Goal: Transaction & Acquisition: Book appointment/travel/reservation

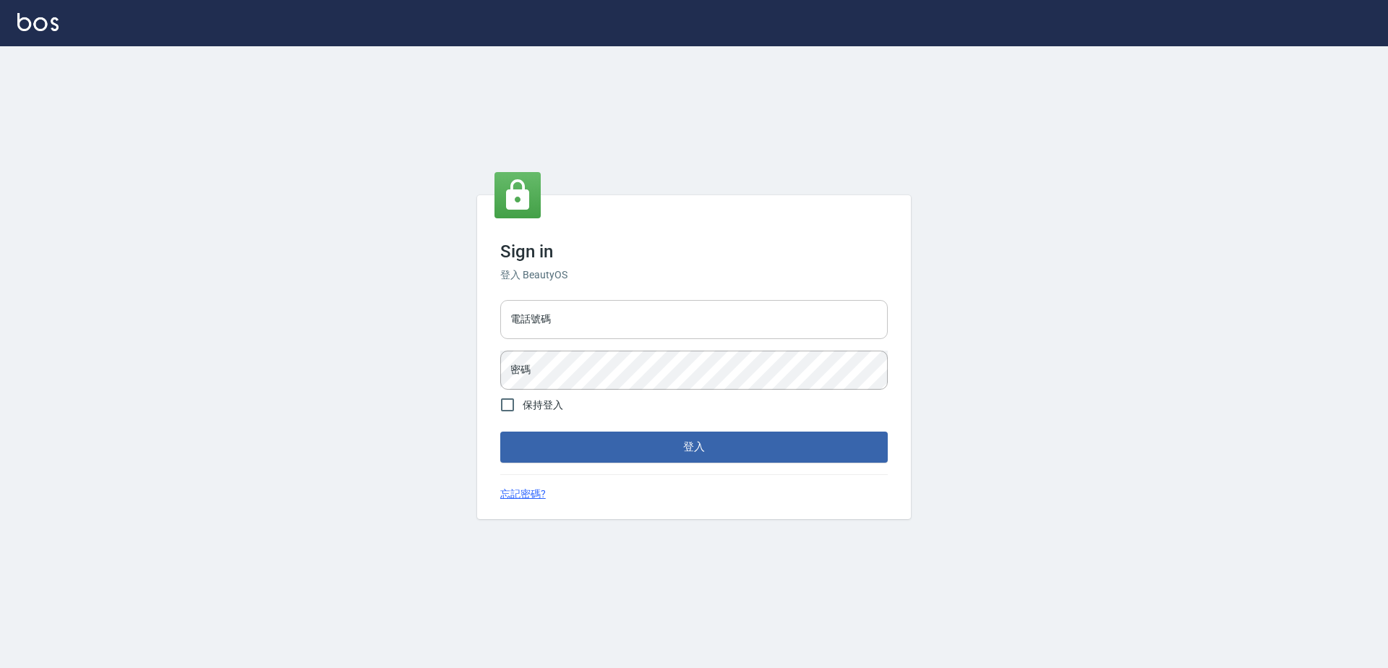
click at [662, 322] on input "電話號碼" at bounding box center [694, 319] width 388 height 39
type input "0923939755"
click at [500, 432] on button "登入" at bounding box center [694, 447] width 388 height 30
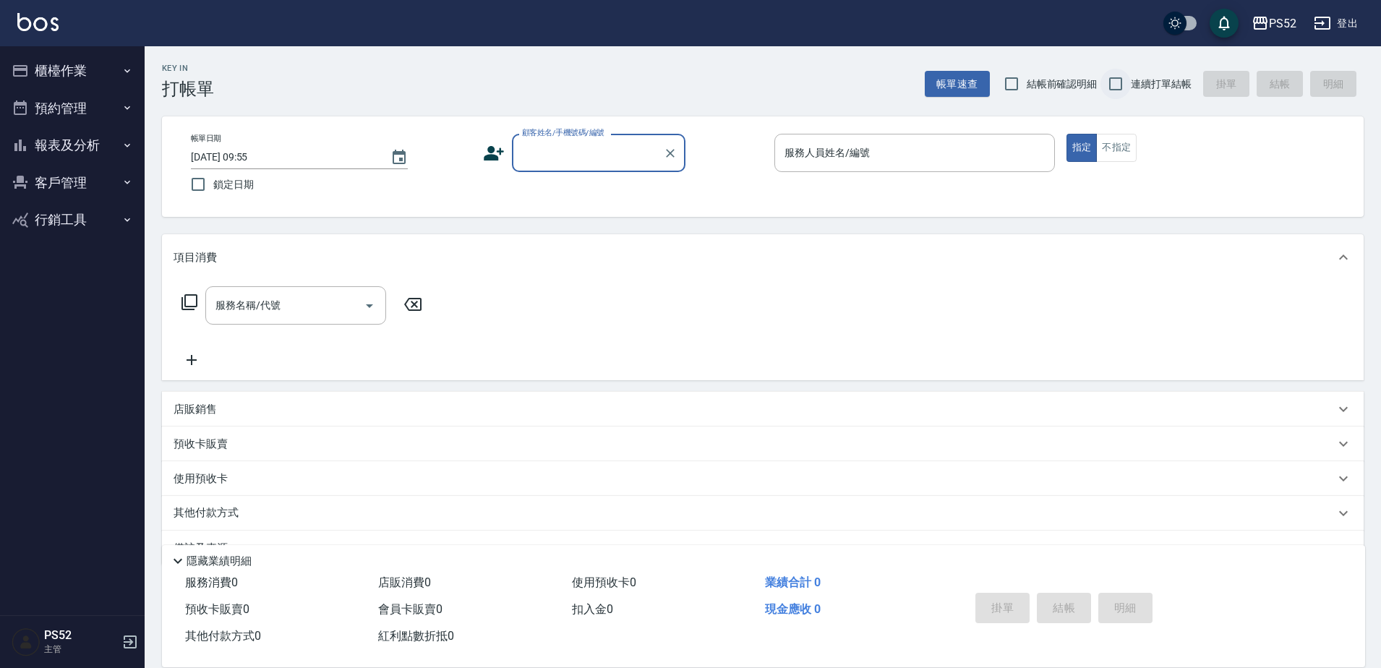
click at [1125, 98] on input "連續打單結帳" at bounding box center [1116, 84] width 30 height 30
checkbox input "true"
click at [127, 77] on button "櫃檯作業" at bounding box center [72, 71] width 133 height 38
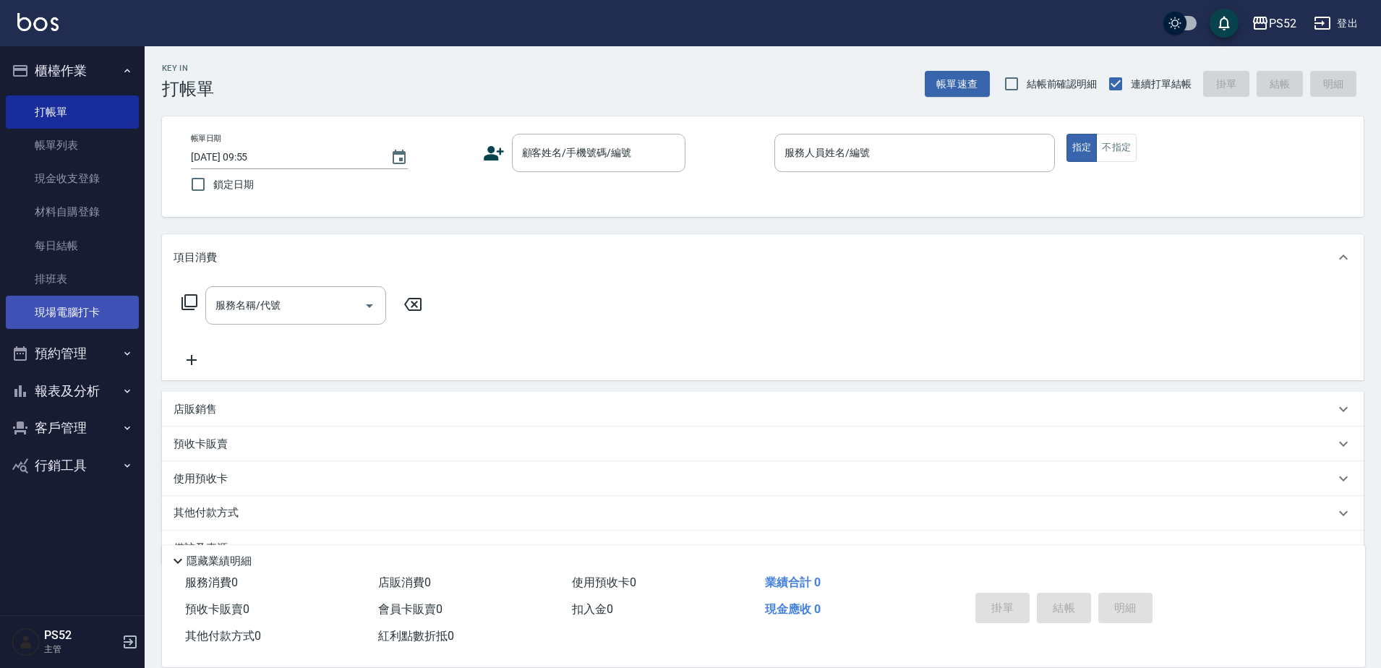
click at [88, 304] on link "現場電腦打卡" at bounding box center [72, 312] width 133 height 33
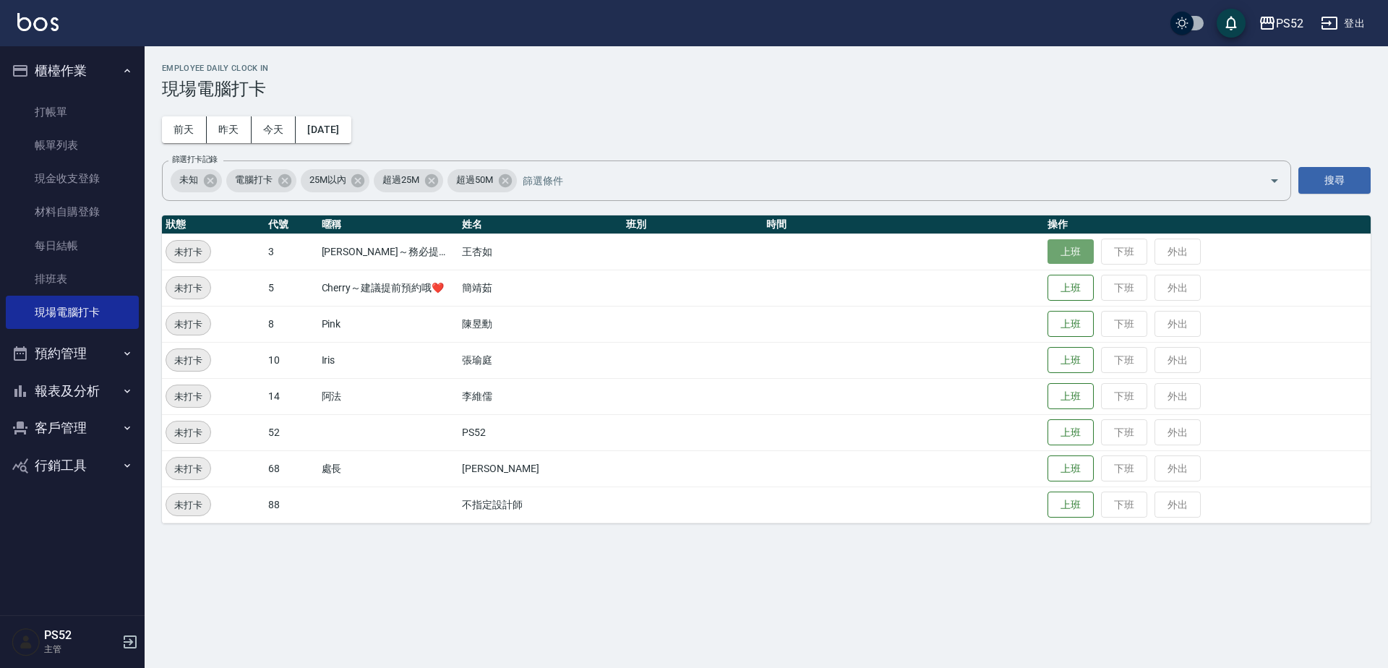
click at [1057, 255] on button "上班" at bounding box center [1071, 251] width 46 height 25
click at [1069, 354] on button "上班" at bounding box center [1071, 360] width 46 height 25
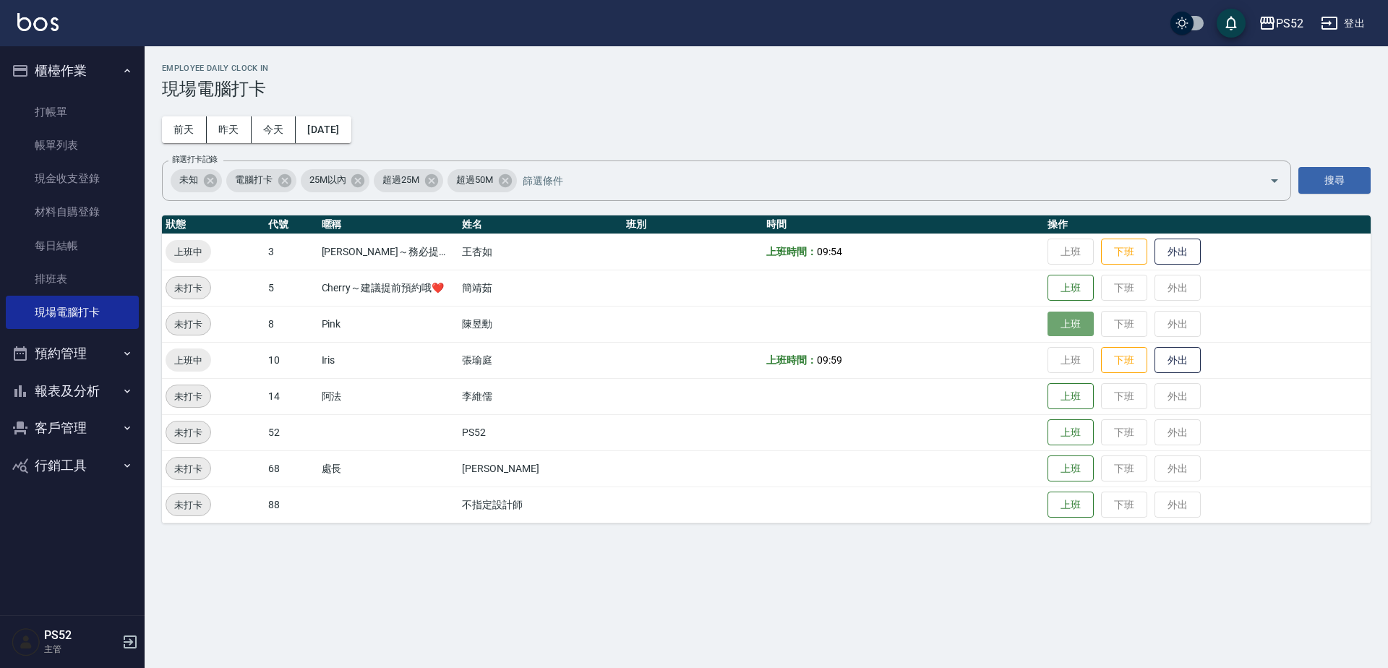
click at [1085, 329] on button "上班" at bounding box center [1071, 324] width 46 height 25
click at [320, 127] on button "[DATE]" at bounding box center [323, 129] width 55 height 27
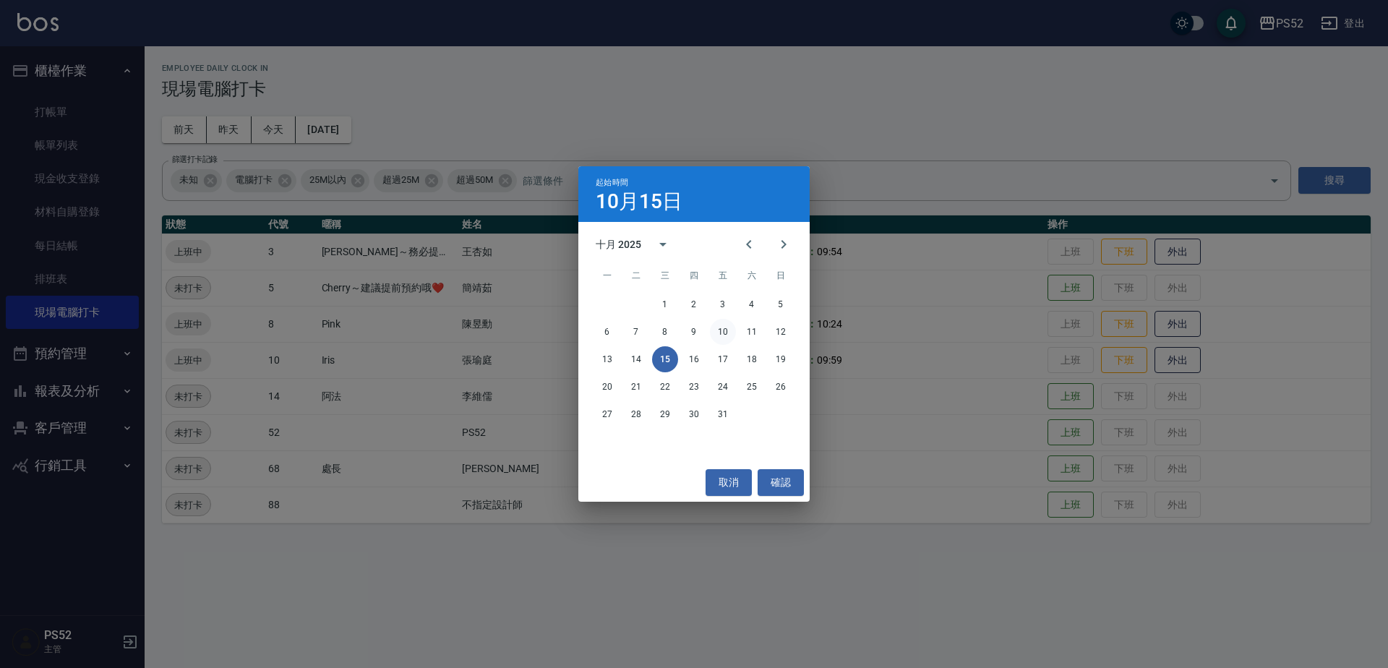
click at [726, 330] on button "10" at bounding box center [723, 332] width 26 height 26
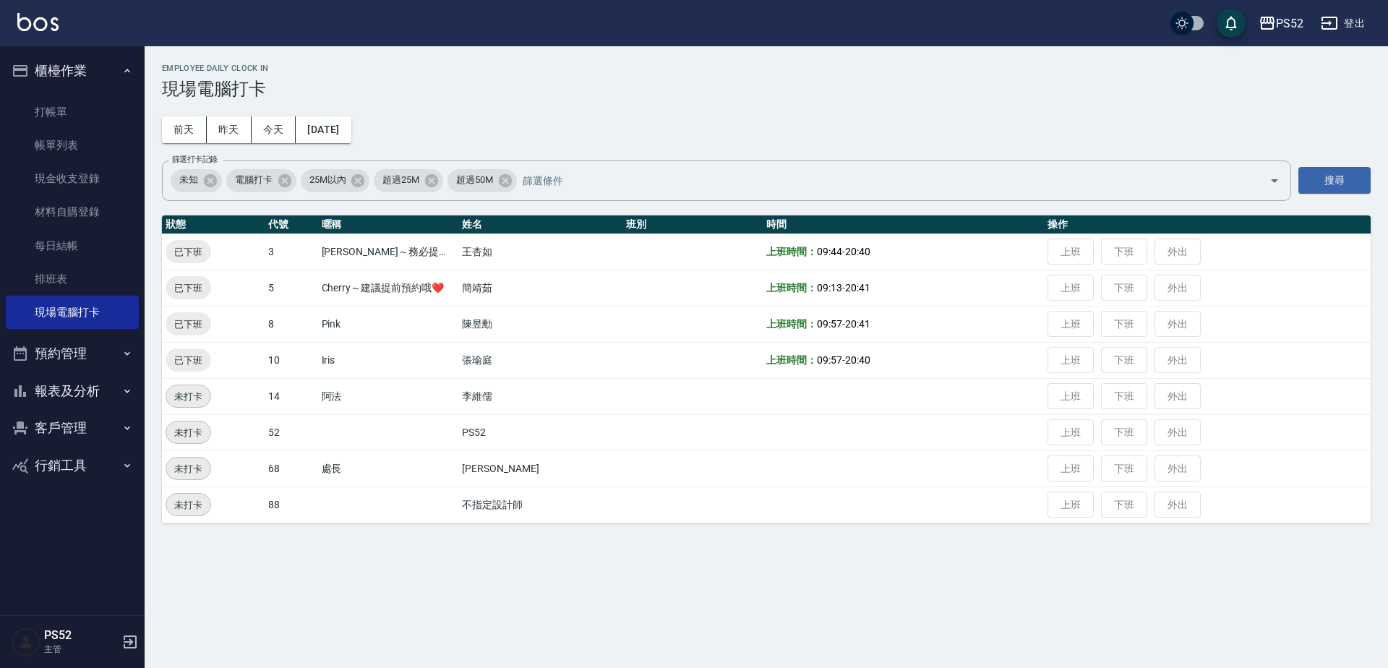
click at [361, 642] on div "Employee Daily Clock In 現場電腦打卡 [DATE] [DATE] [DATE] [DATE] 篩選打卡記錄 未知 電腦打卡 25M以內…" at bounding box center [694, 334] width 1388 height 668
click at [356, 145] on div "Employee Daily Clock In 現場電腦打卡 [DATE] [DATE] [DATE] [DATE] 篩選打卡記錄 未知 電腦打卡 25M以內…" at bounding box center [767, 293] width 1244 height 495
click at [351, 138] on button "[DATE]" at bounding box center [323, 129] width 55 height 27
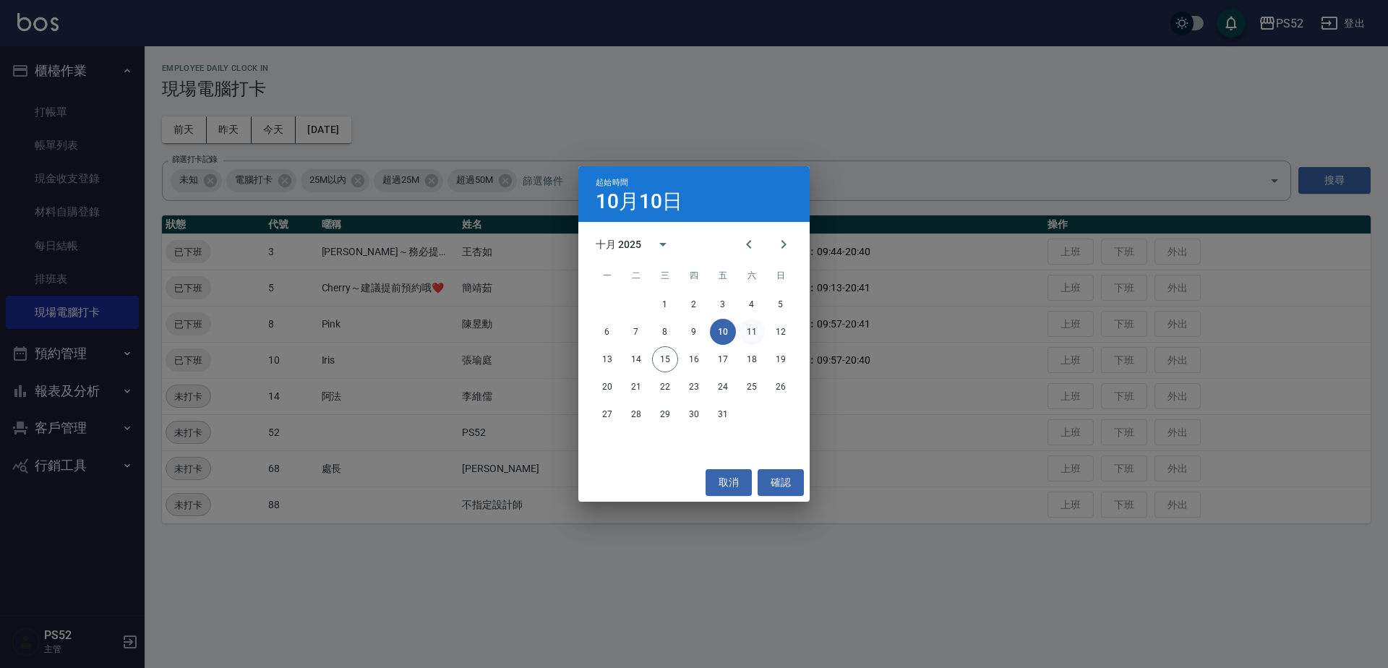
click at [748, 329] on button "11" at bounding box center [752, 332] width 26 height 26
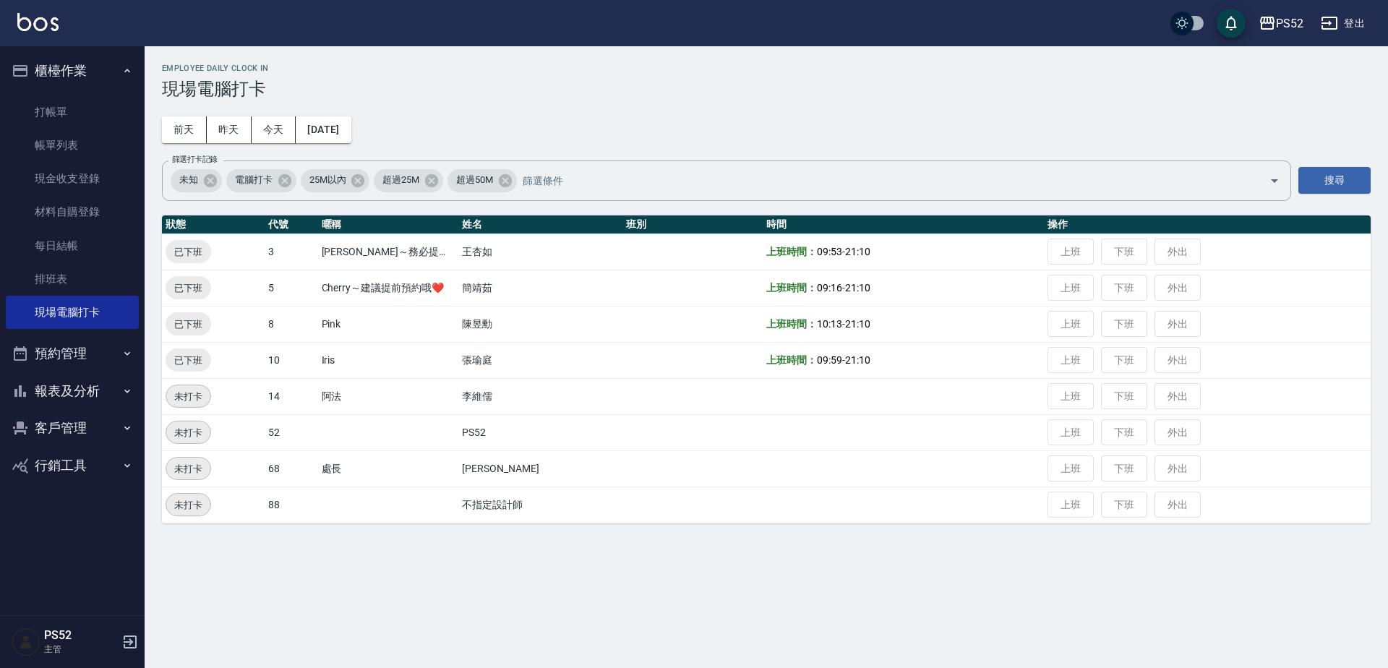
drag, startPoint x: 560, startPoint y: 584, endPoint x: 523, endPoint y: 455, distance: 133.9
click at [560, 584] on div "Employee Daily Clock In 現場電腦打卡 [DATE] [DATE] [DATE] [DATE] 篩選打卡記錄 未知 電腦打卡 25M以內…" at bounding box center [694, 334] width 1388 height 668
click at [351, 129] on button "[DATE]" at bounding box center [323, 129] width 55 height 27
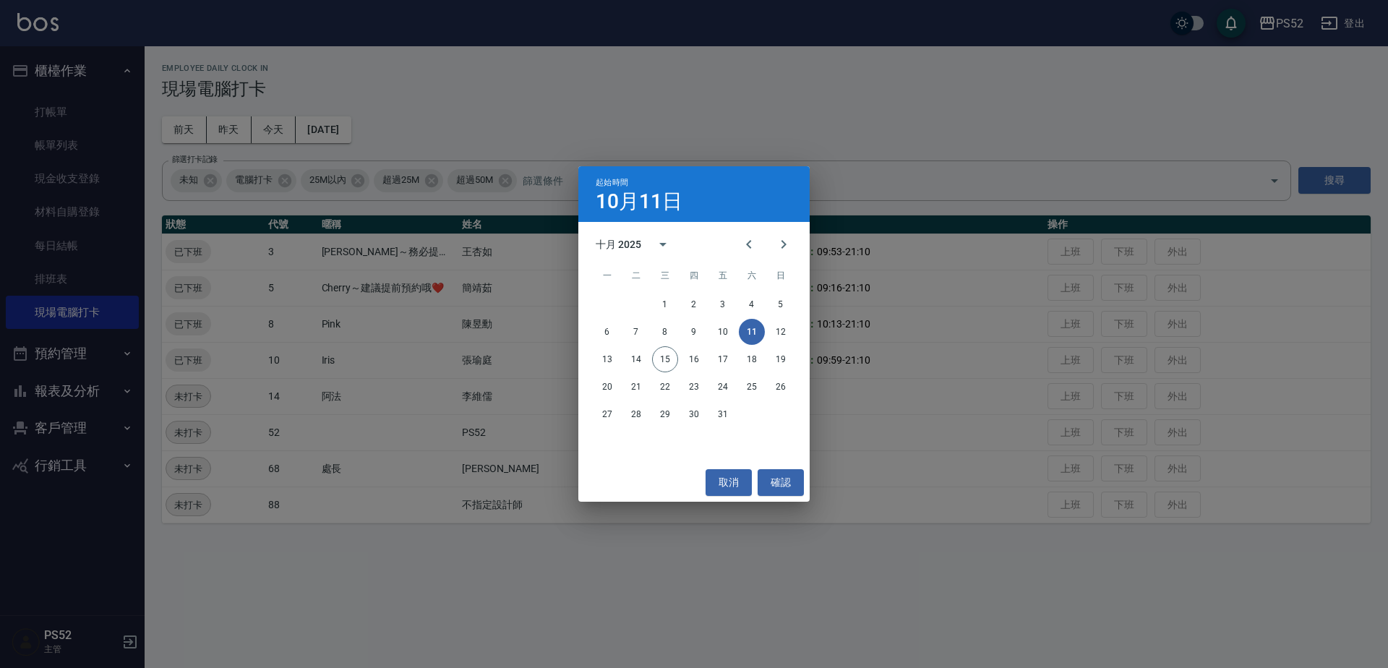
click at [623, 514] on div "起始時間 [DATE] 十月 2025 一 二 三 四 五 六 日 1 2 3 4 5 6 7 8 9 10 11 12 13 14 15 16 17 18 …" at bounding box center [694, 334] width 1388 height 668
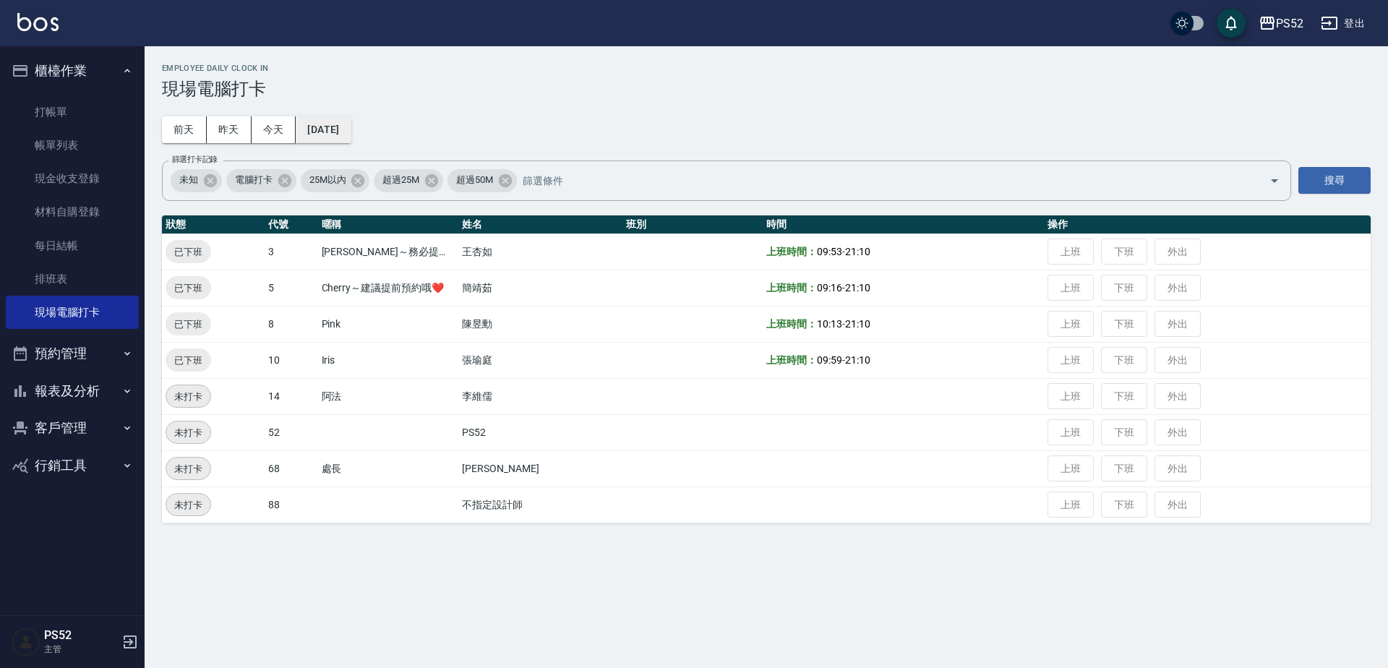
click at [351, 125] on button "[DATE]" at bounding box center [323, 129] width 55 height 27
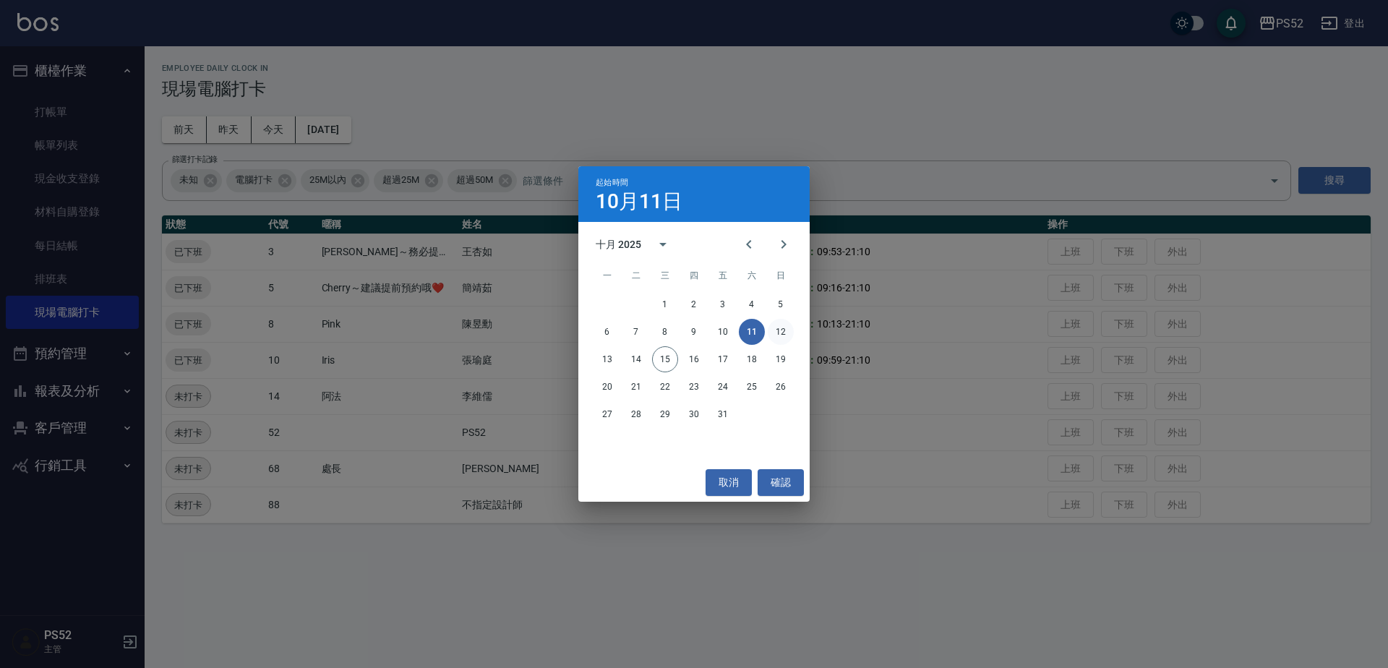
click at [785, 332] on button "12" at bounding box center [781, 332] width 26 height 26
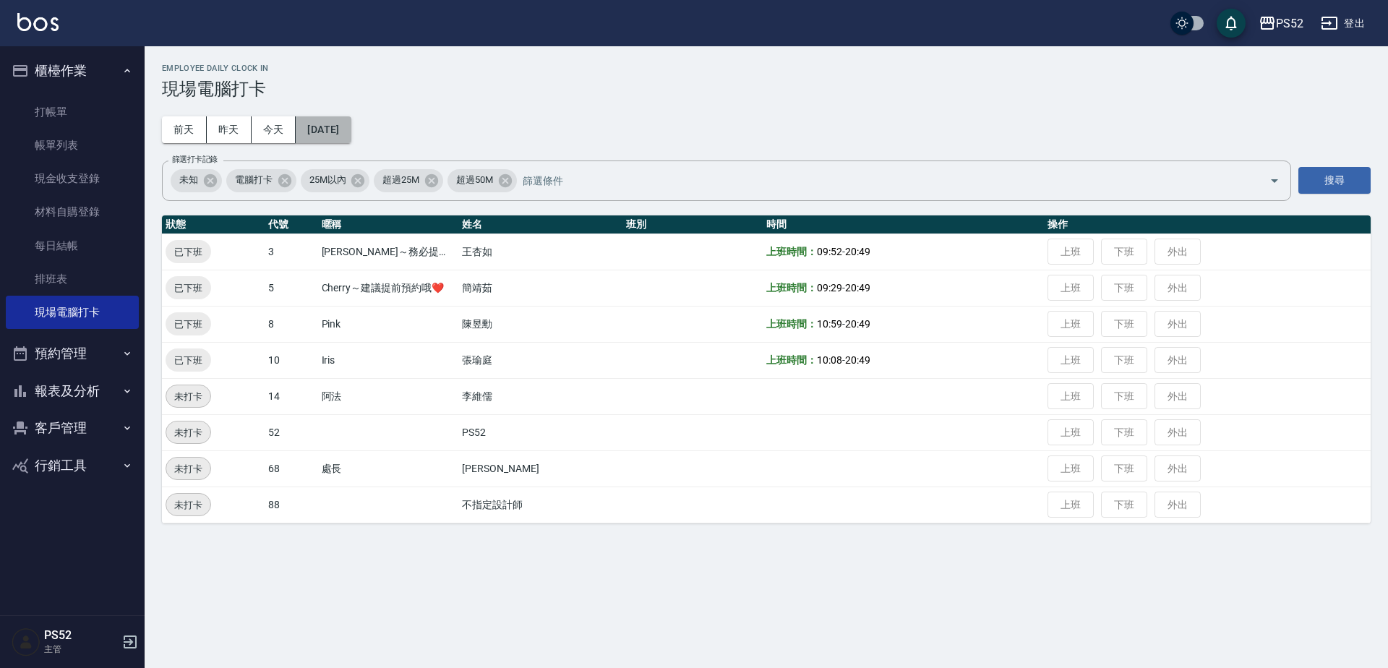
click at [351, 133] on button "[DATE]" at bounding box center [323, 129] width 55 height 27
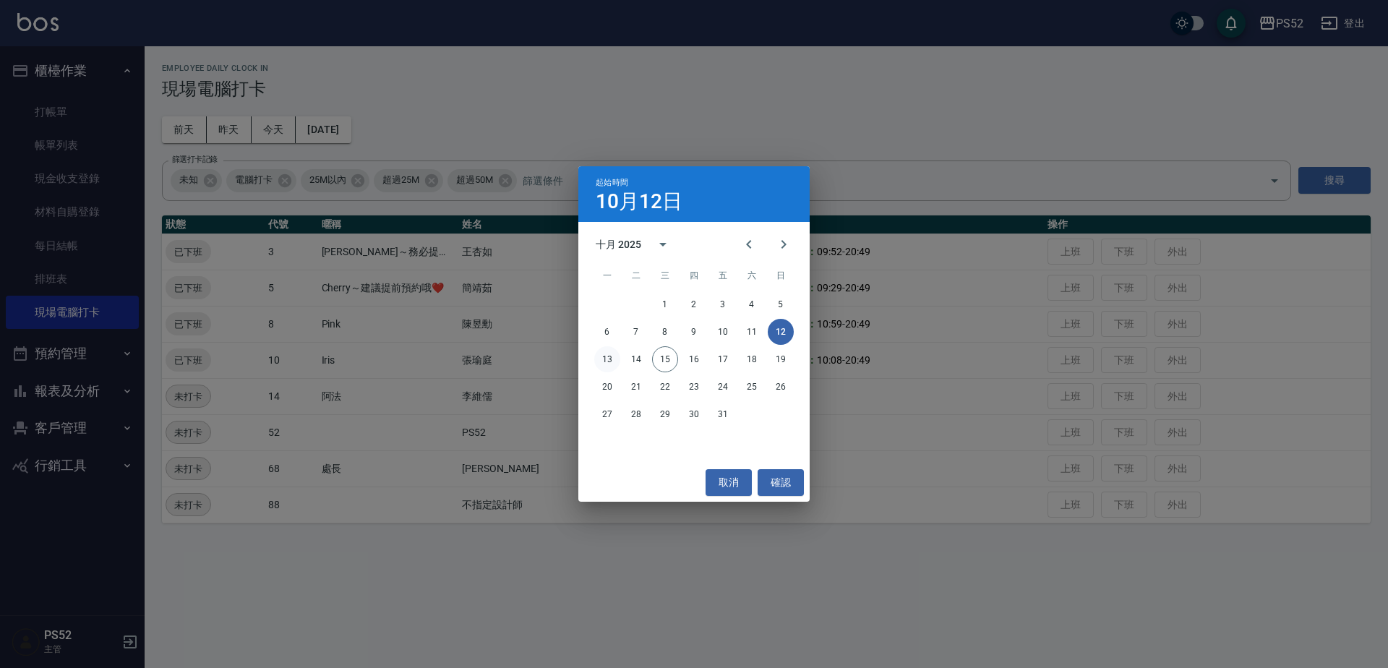
click at [610, 362] on button "13" at bounding box center [607, 359] width 26 height 26
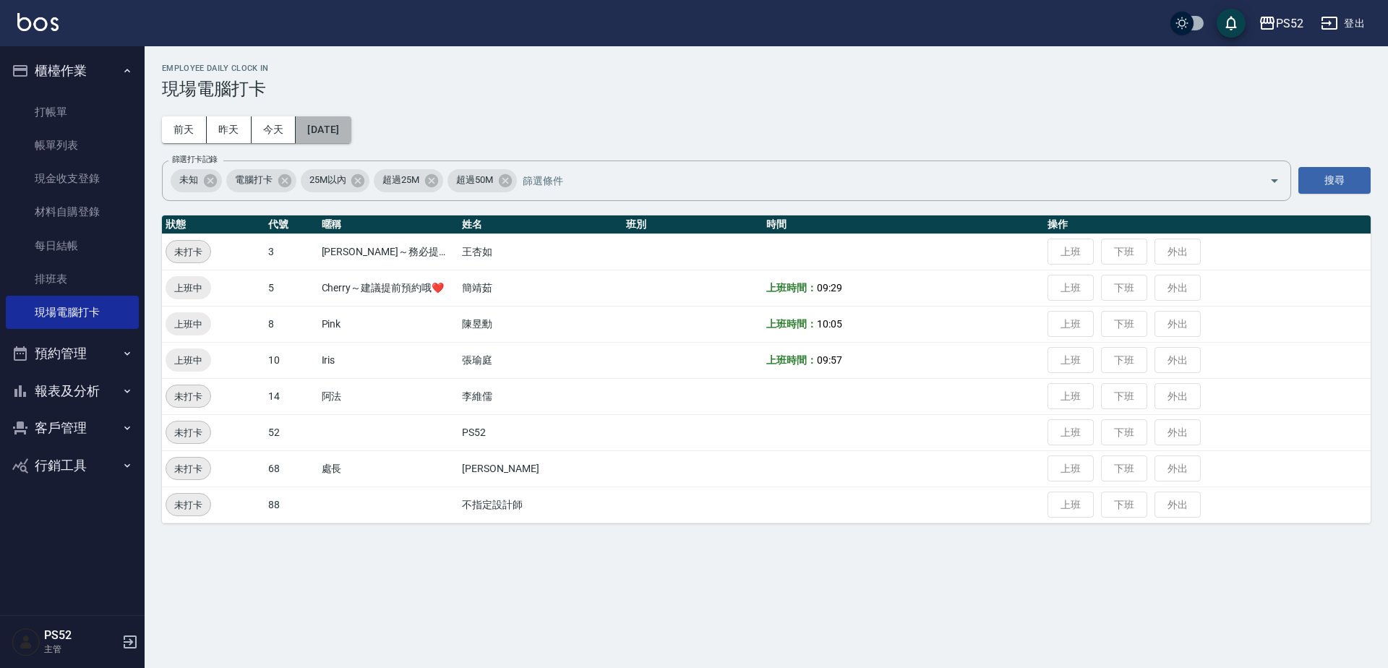
click at [351, 127] on button "[DATE]" at bounding box center [323, 129] width 55 height 27
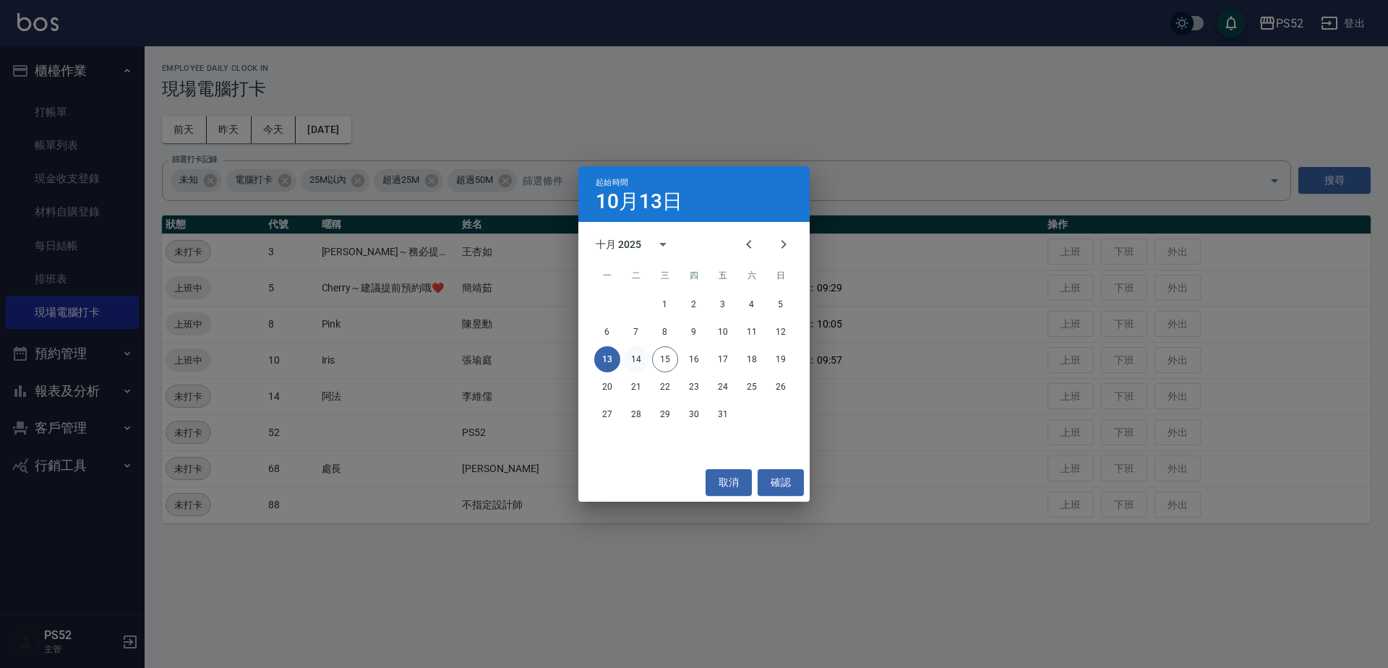
click at [635, 355] on button "14" at bounding box center [636, 359] width 26 height 26
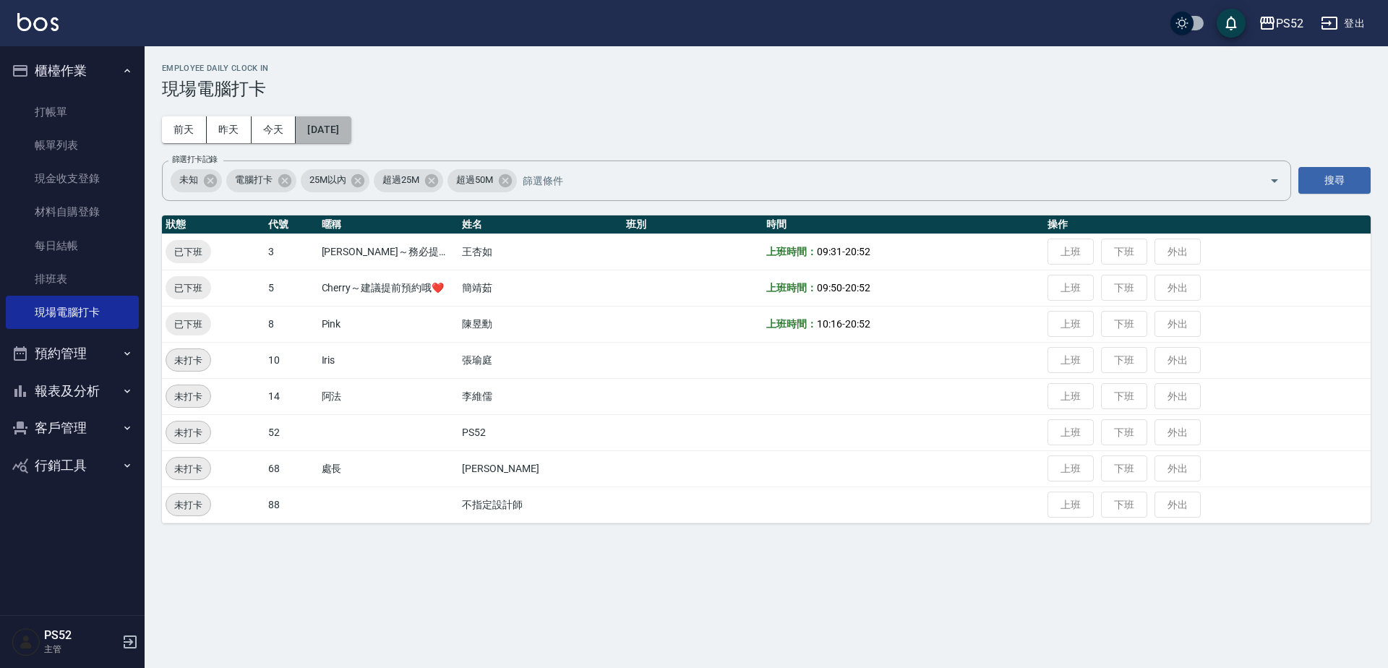
click at [320, 137] on button "[DATE]" at bounding box center [323, 129] width 55 height 27
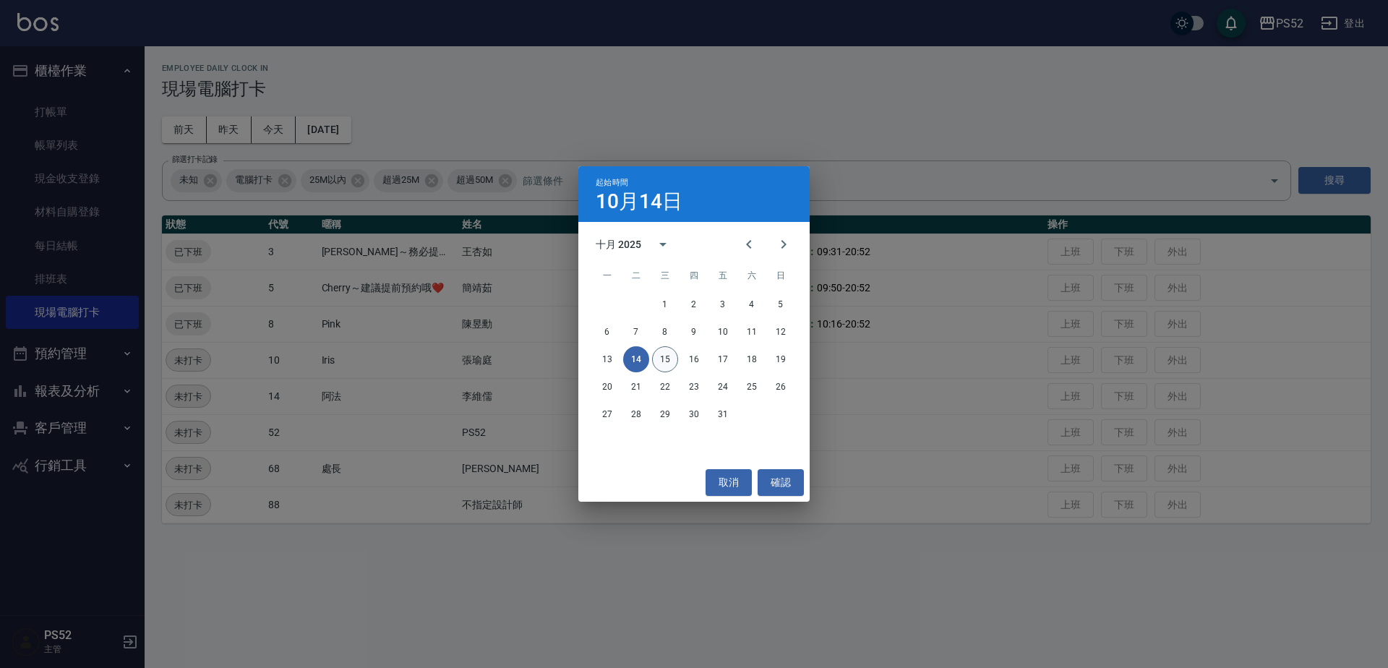
click at [672, 363] on button "15" at bounding box center [665, 359] width 26 height 26
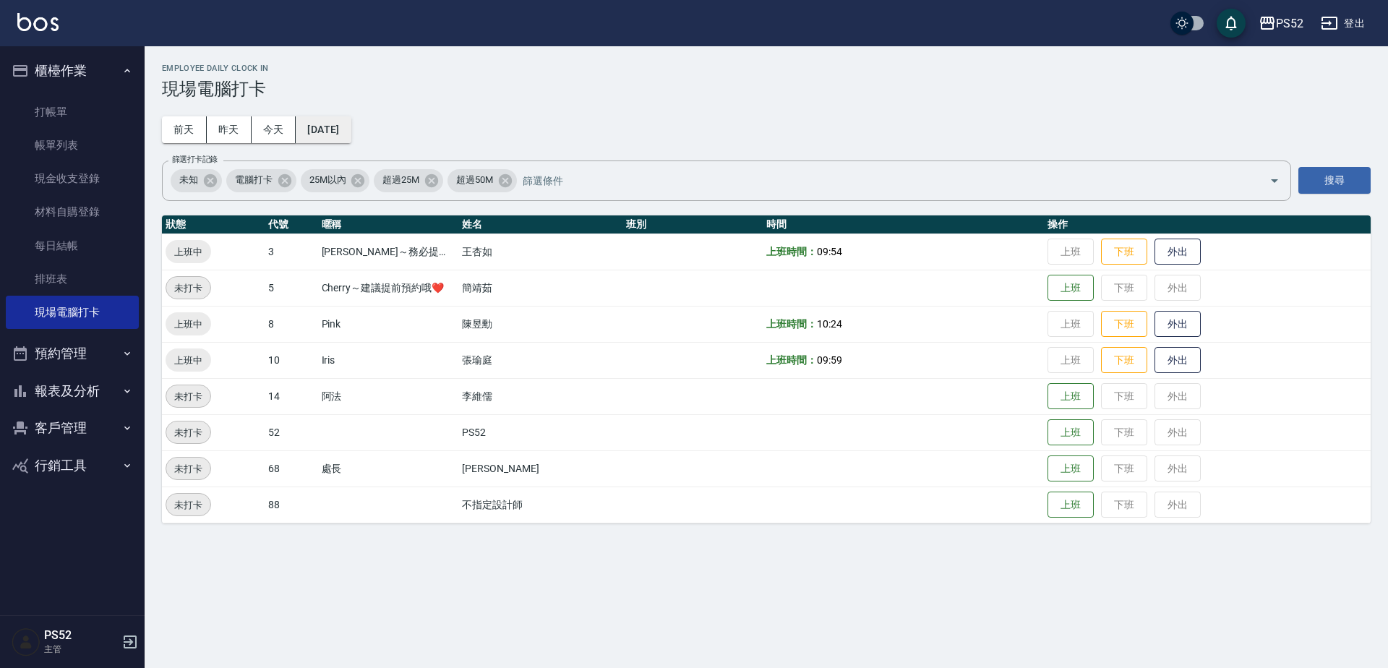
click at [346, 121] on button "[DATE]" at bounding box center [323, 129] width 55 height 27
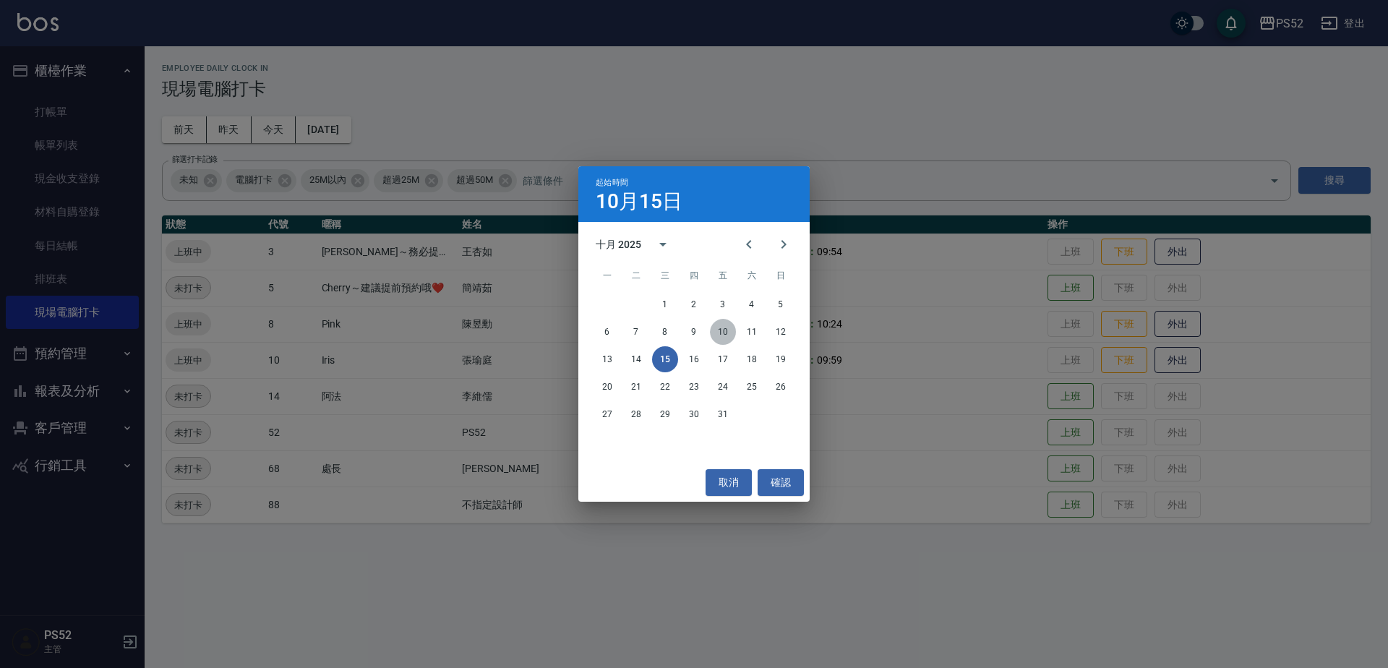
click at [730, 333] on button "10" at bounding box center [723, 332] width 26 height 26
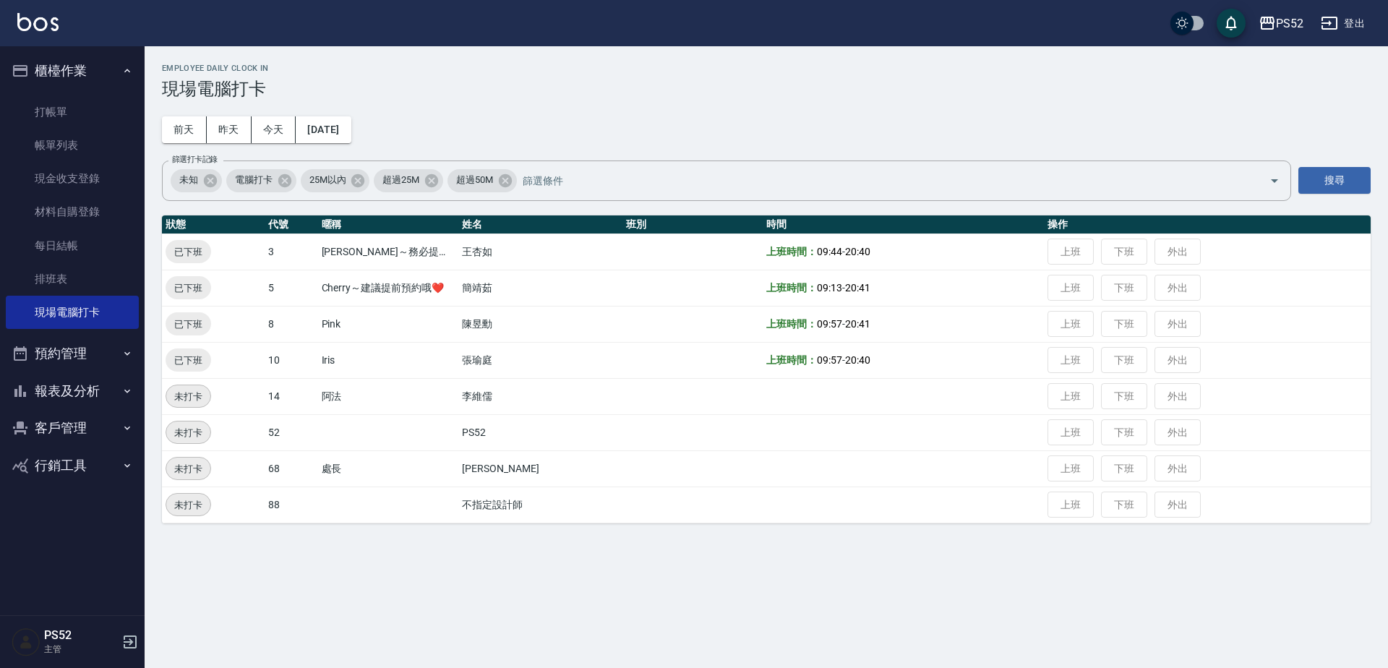
click at [377, 568] on div "Employee Daily Clock In 現場電腦打卡 [DATE] [DATE] [DATE] [DATE] 篩選打卡記錄 未知 電腦打卡 25M以內…" at bounding box center [694, 334] width 1388 height 668
click at [351, 134] on button "[DATE]" at bounding box center [323, 129] width 55 height 27
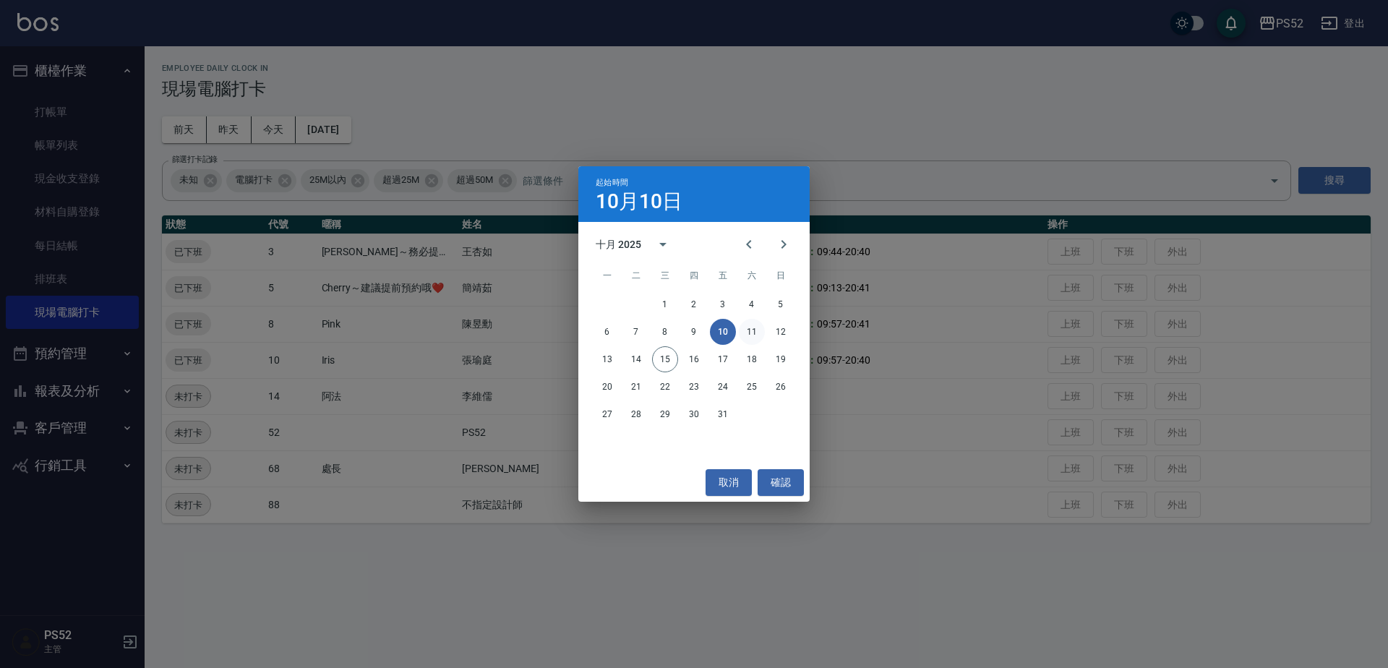
click at [754, 333] on button "11" at bounding box center [752, 332] width 26 height 26
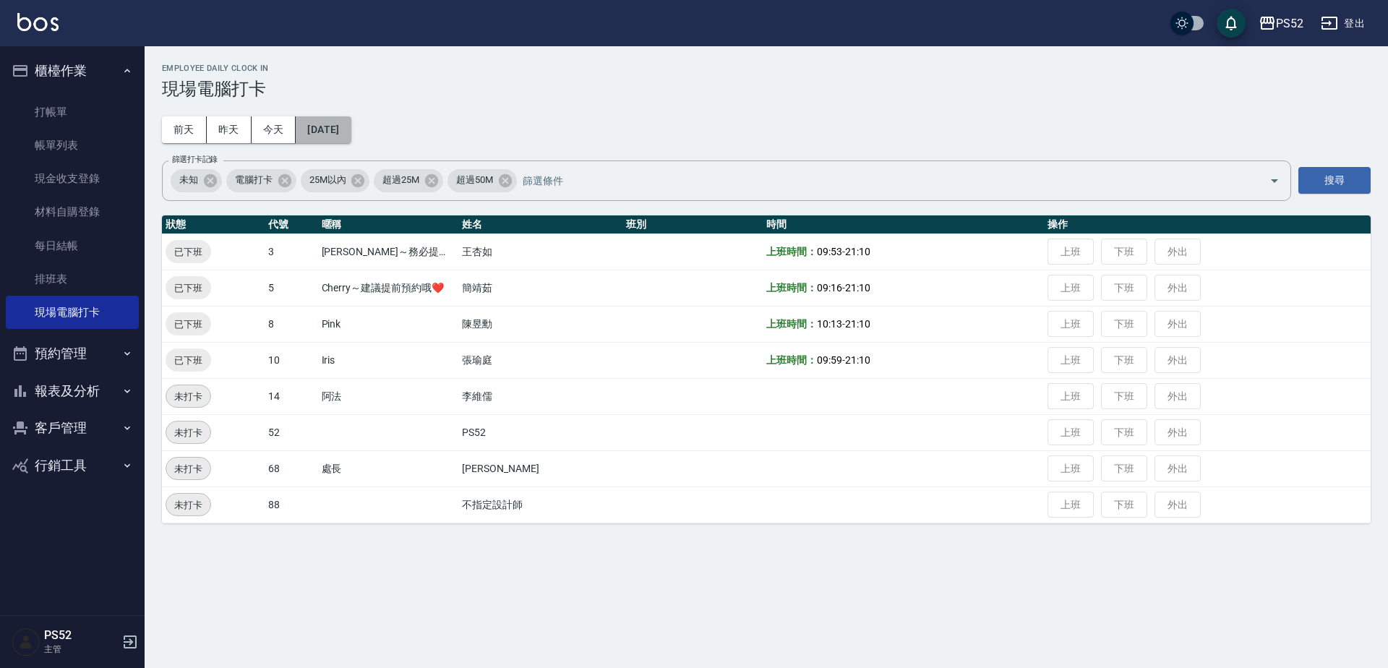
click at [351, 135] on button "[DATE]" at bounding box center [323, 129] width 55 height 27
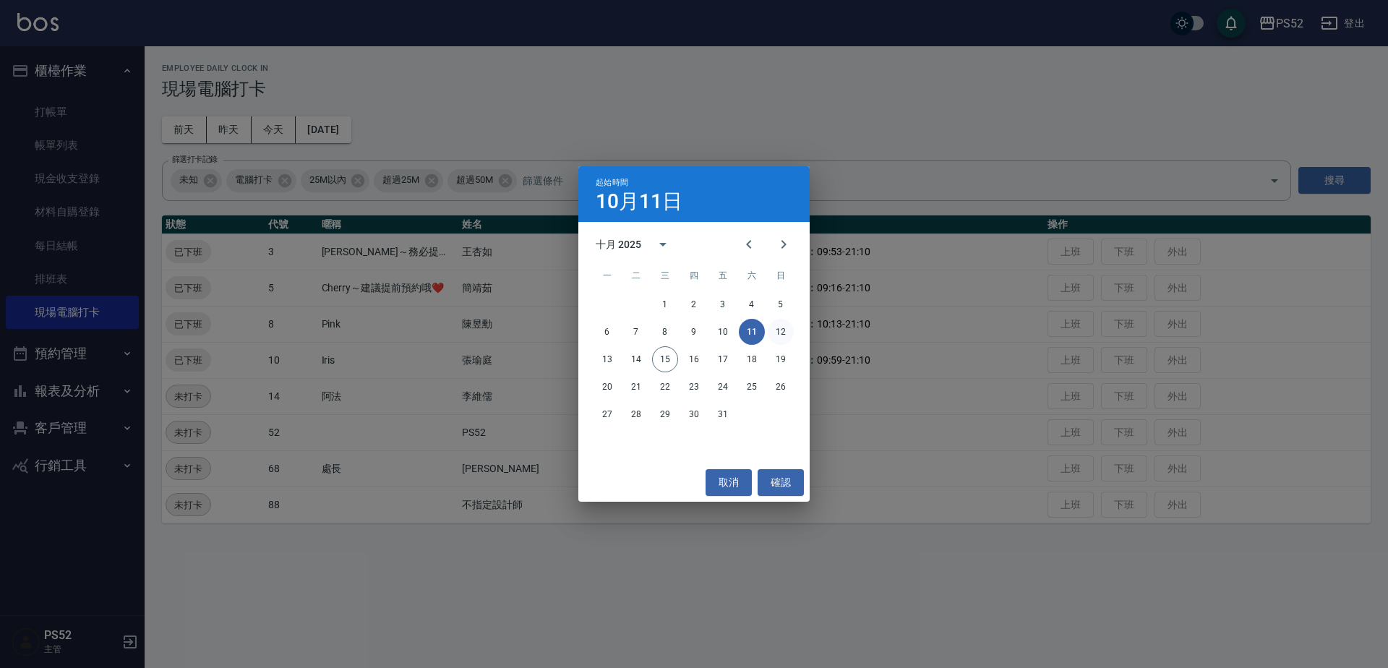
click at [775, 331] on button "12" at bounding box center [781, 332] width 26 height 26
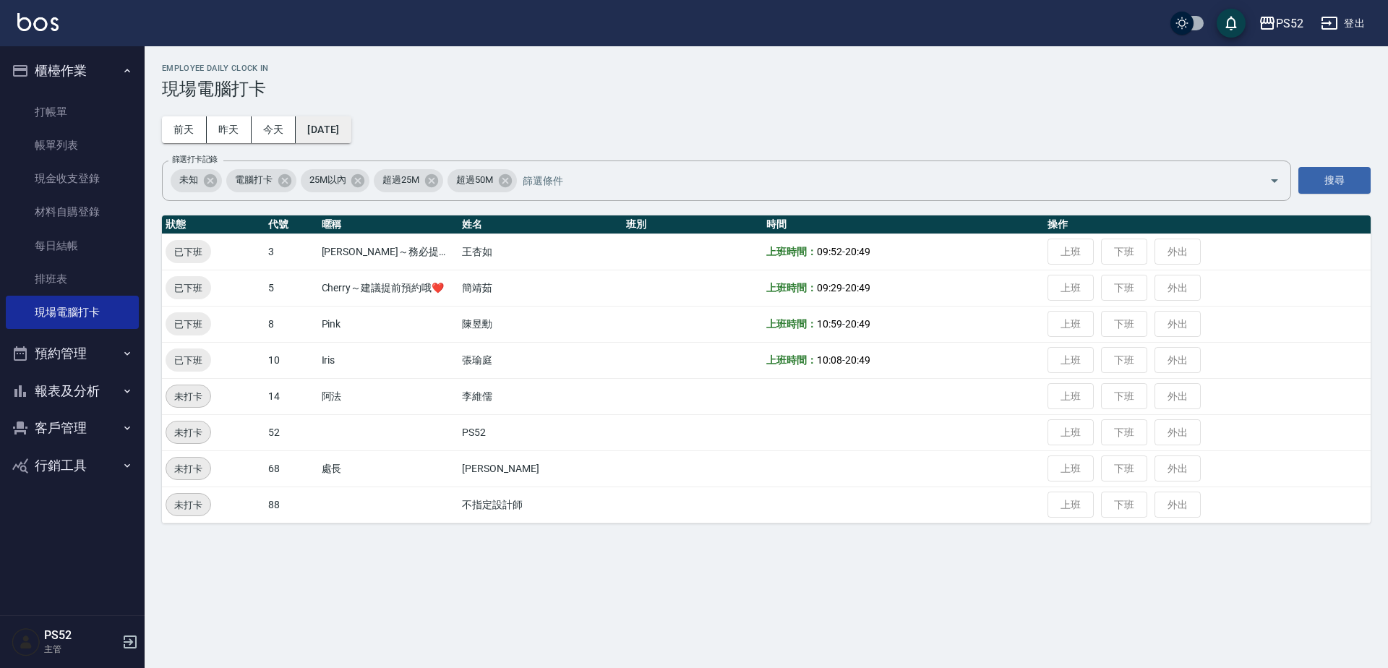
click at [351, 134] on button "[DATE]" at bounding box center [323, 129] width 55 height 27
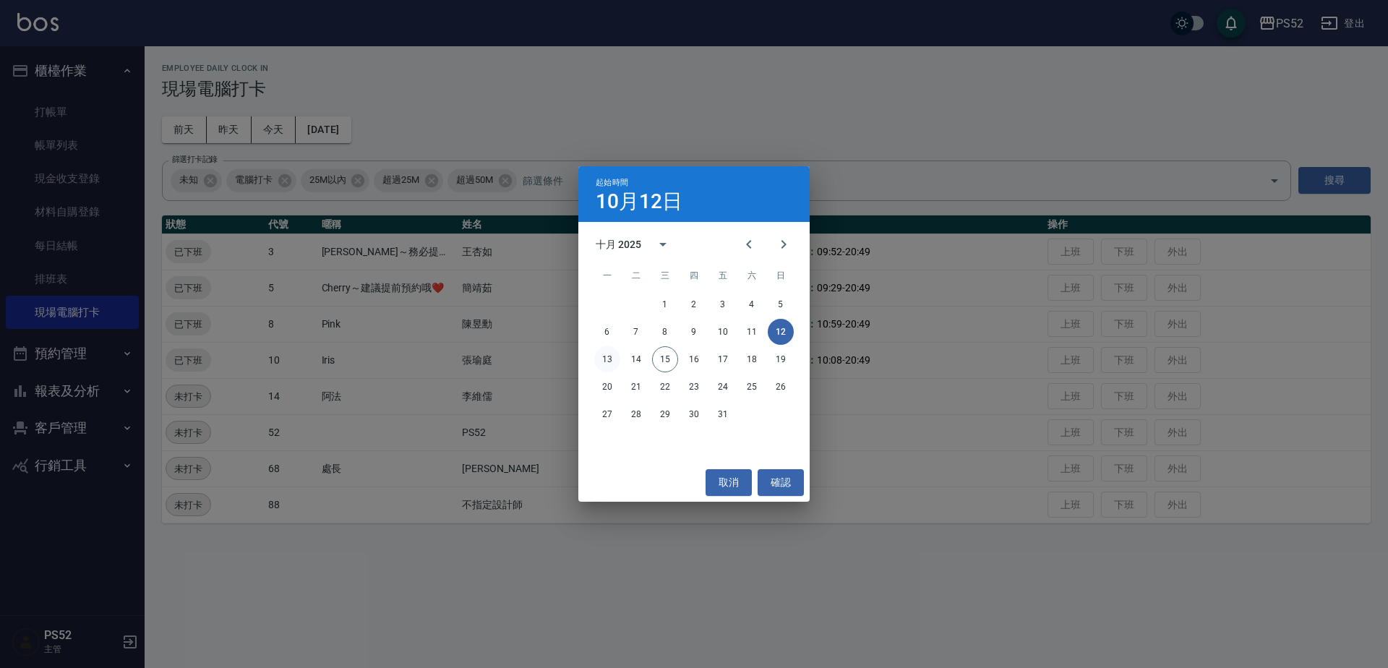
click at [615, 364] on button "13" at bounding box center [607, 359] width 26 height 26
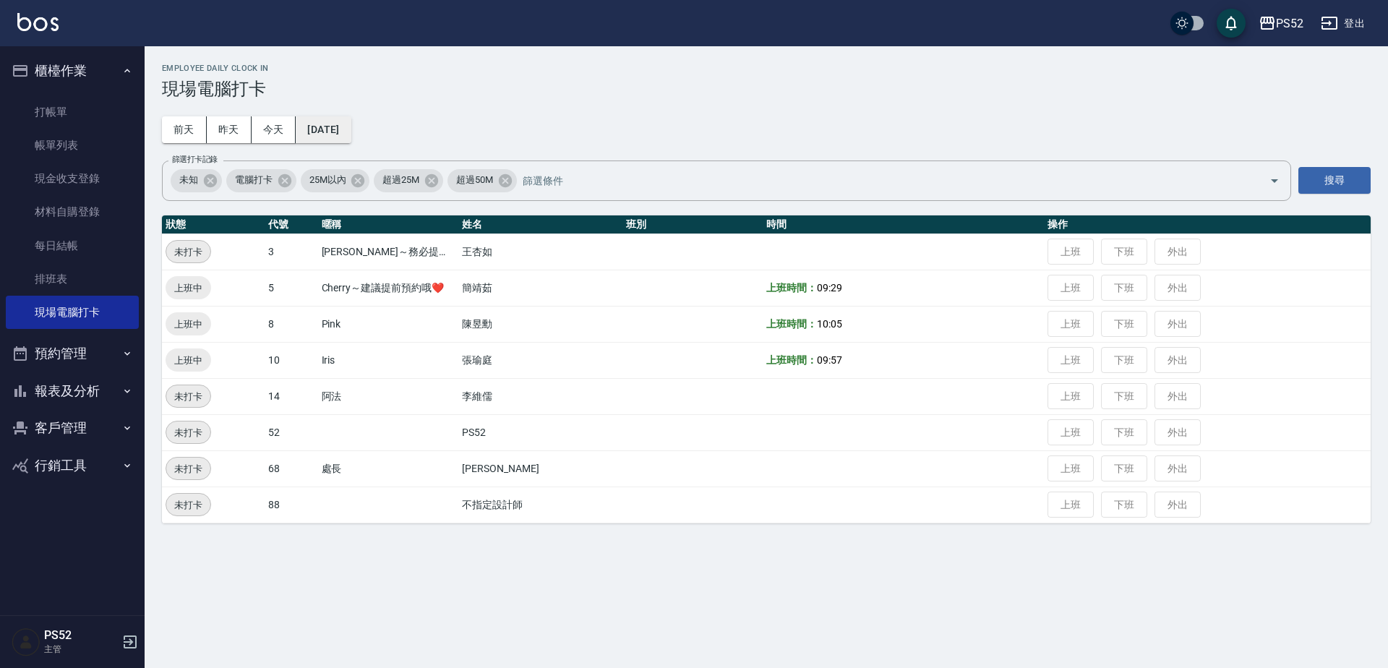
click at [351, 134] on button "[DATE]" at bounding box center [323, 129] width 55 height 27
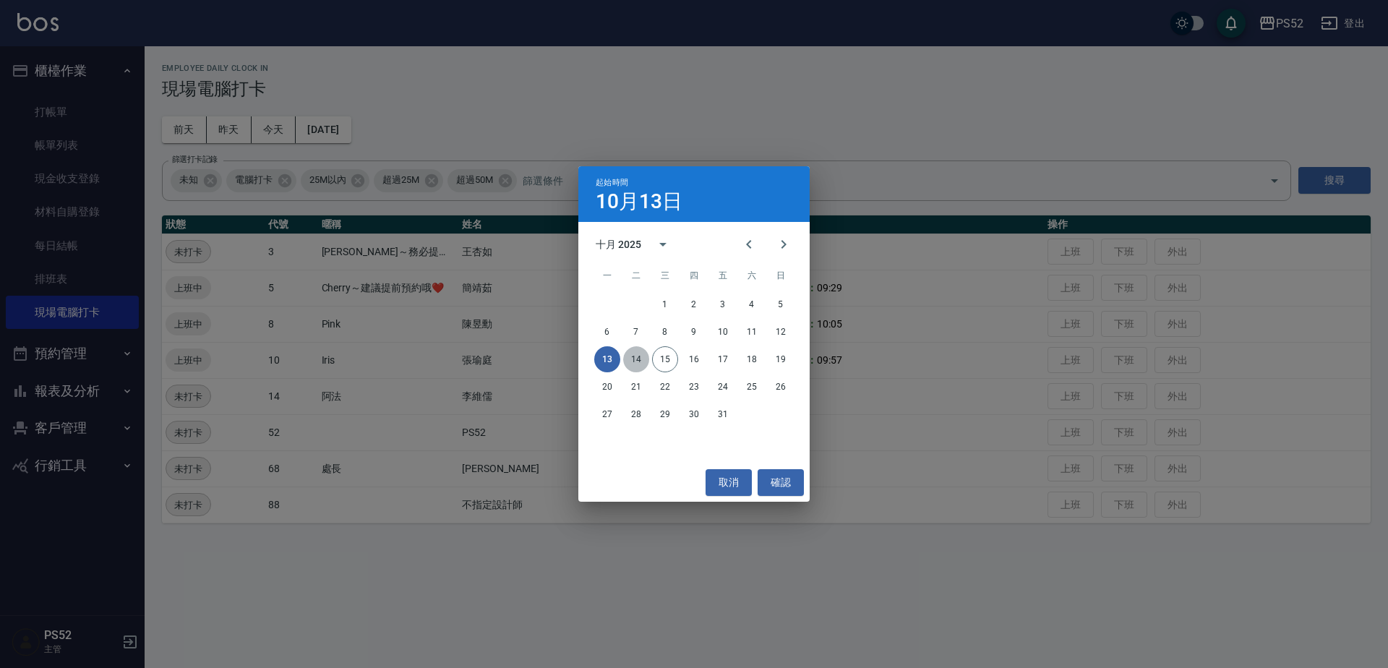
click at [640, 361] on button "14" at bounding box center [636, 359] width 26 height 26
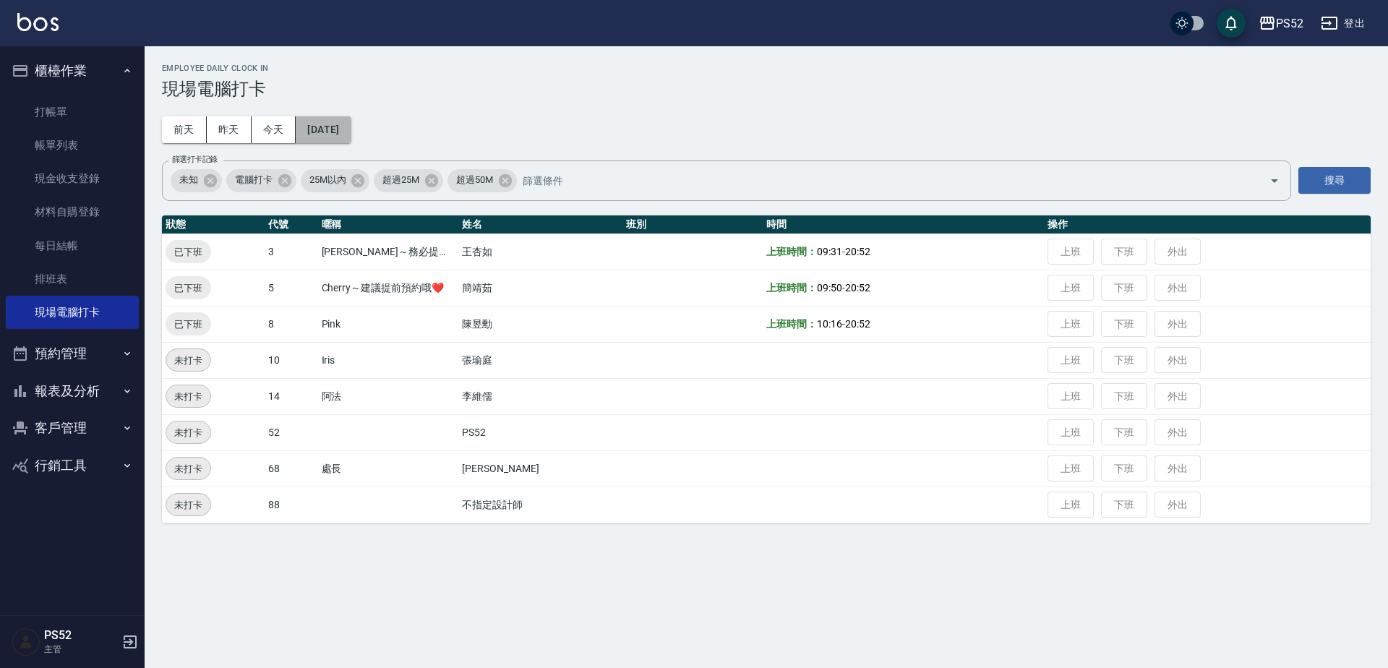
click at [351, 133] on button "[DATE]" at bounding box center [323, 129] width 55 height 27
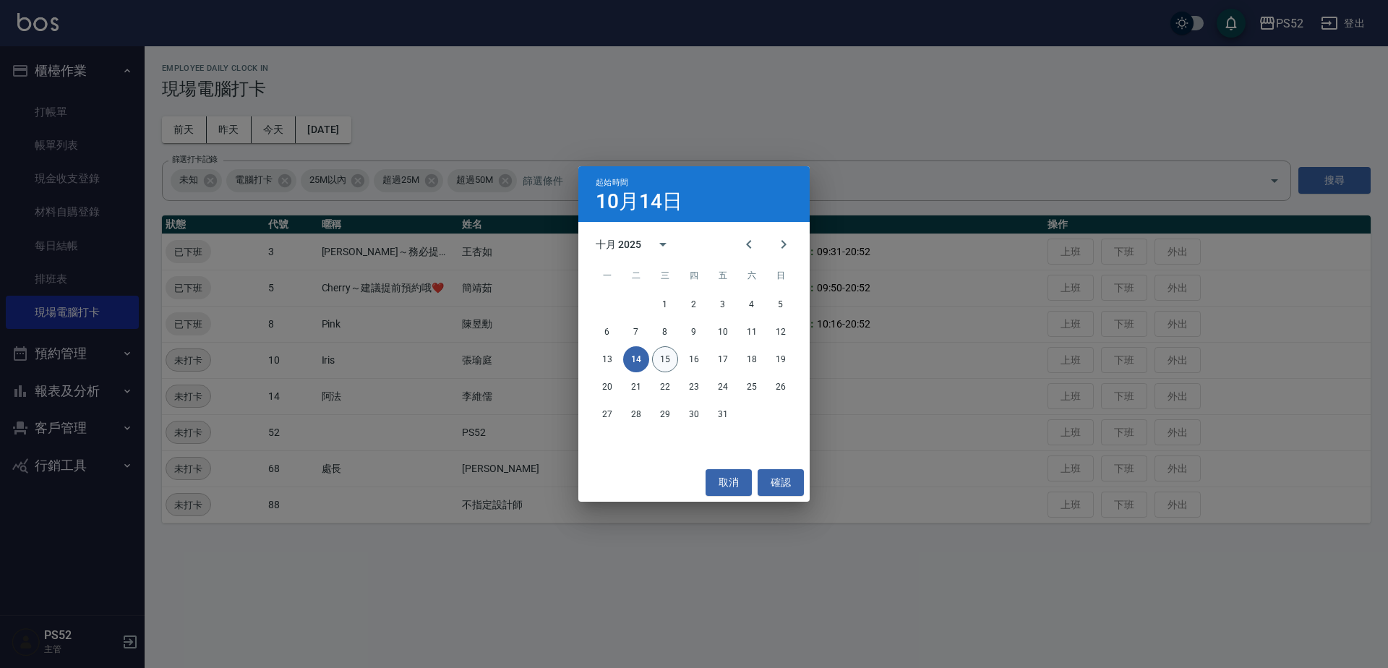
click at [664, 362] on button "15" at bounding box center [665, 359] width 26 height 26
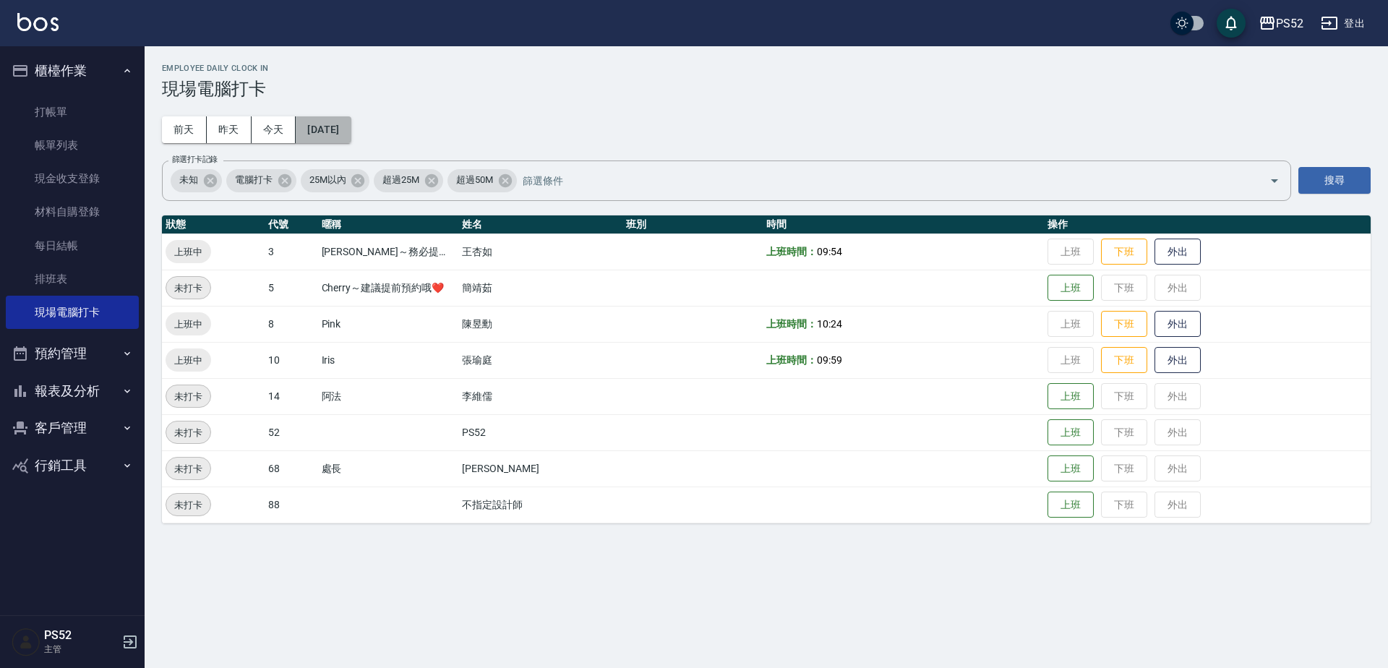
click at [351, 119] on button "[DATE]" at bounding box center [323, 129] width 55 height 27
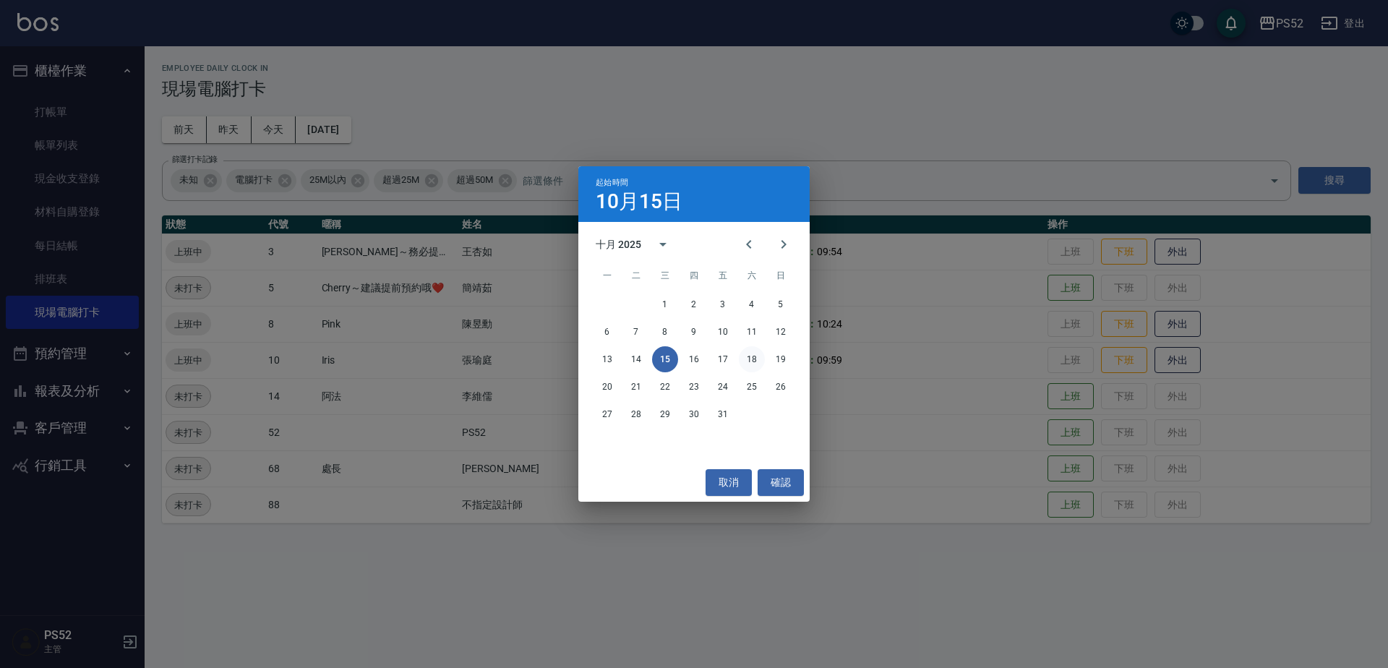
click at [747, 364] on button "18" at bounding box center [752, 359] width 26 height 26
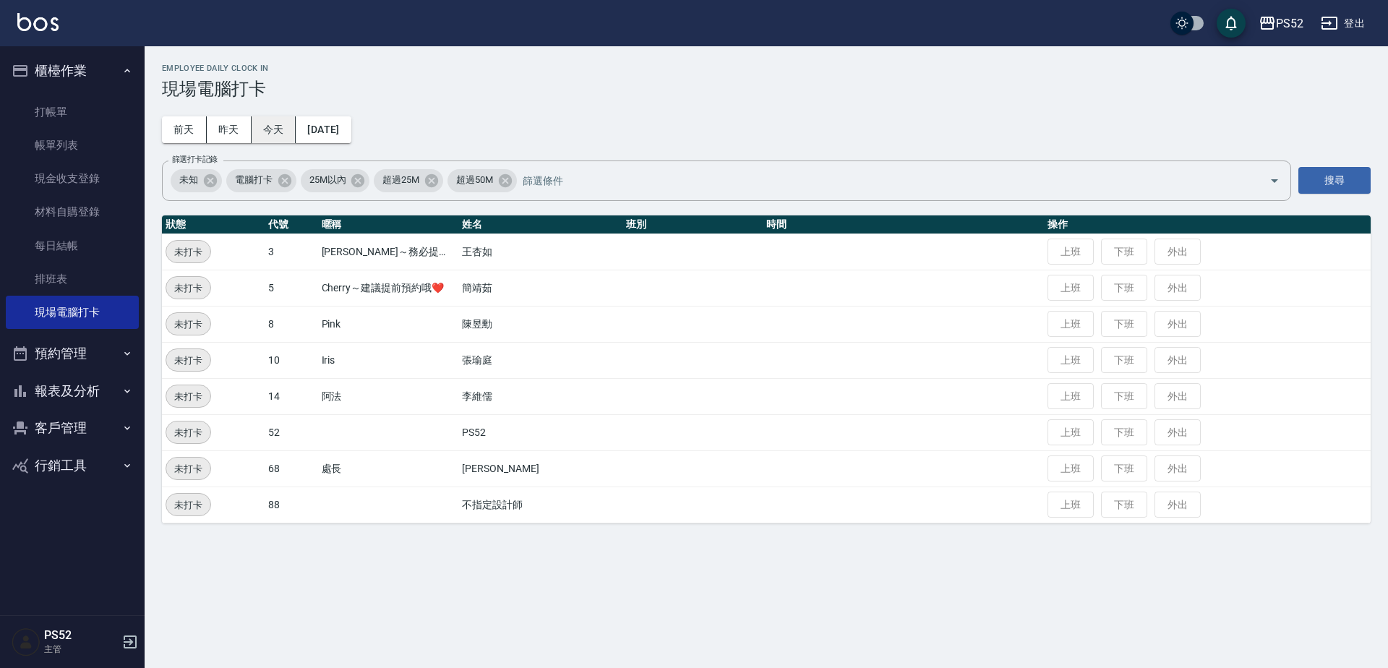
click at [252, 126] on button "今天" at bounding box center [274, 129] width 45 height 27
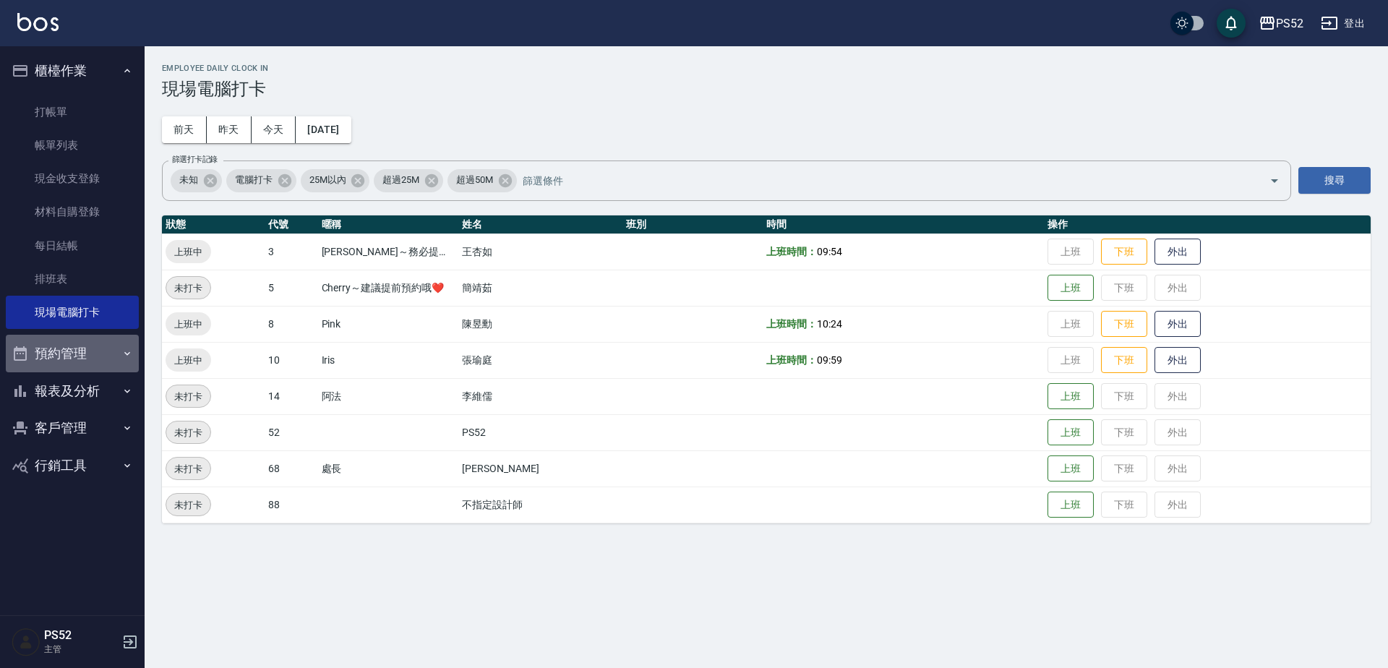
click at [108, 356] on button "預約管理" at bounding box center [72, 354] width 133 height 38
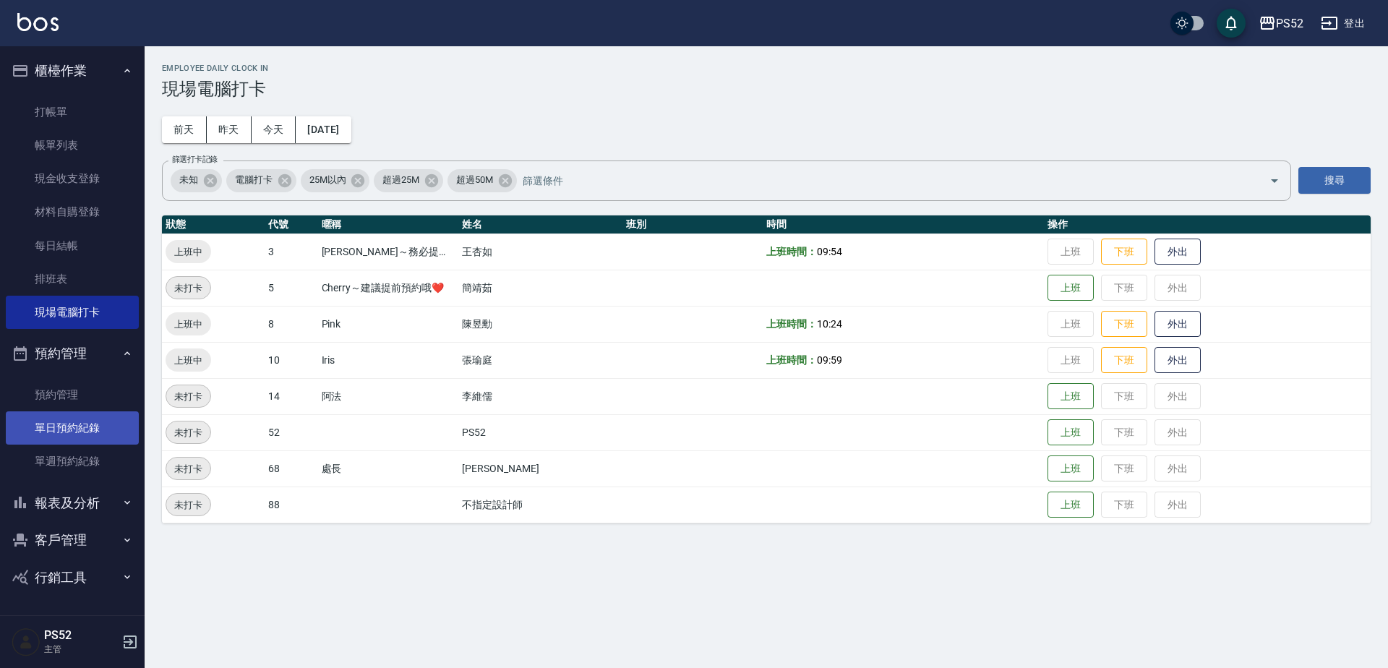
click at [102, 413] on link "單日預約紀錄" at bounding box center [72, 427] width 133 height 33
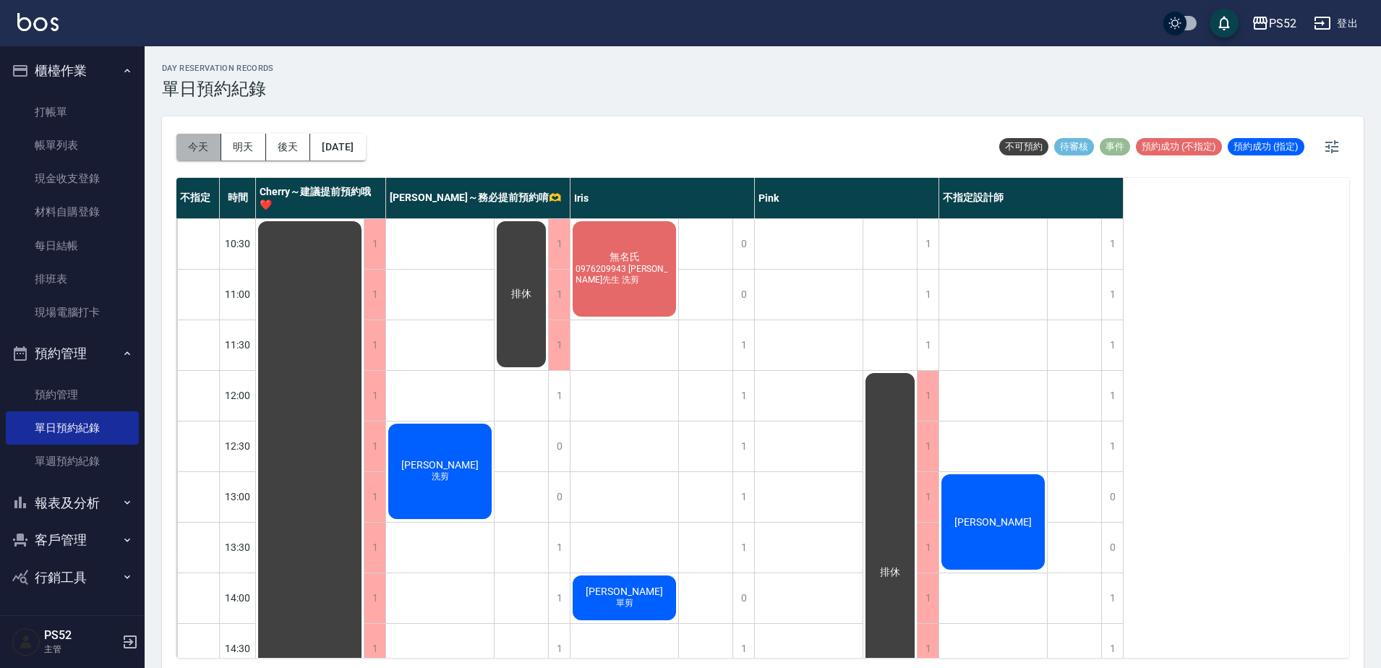
click at [192, 154] on button "今天" at bounding box center [198, 147] width 45 height 27
click at [75, 302] on link "現場電腦打卡" at bounding box center [72, 312] width 133 height 33
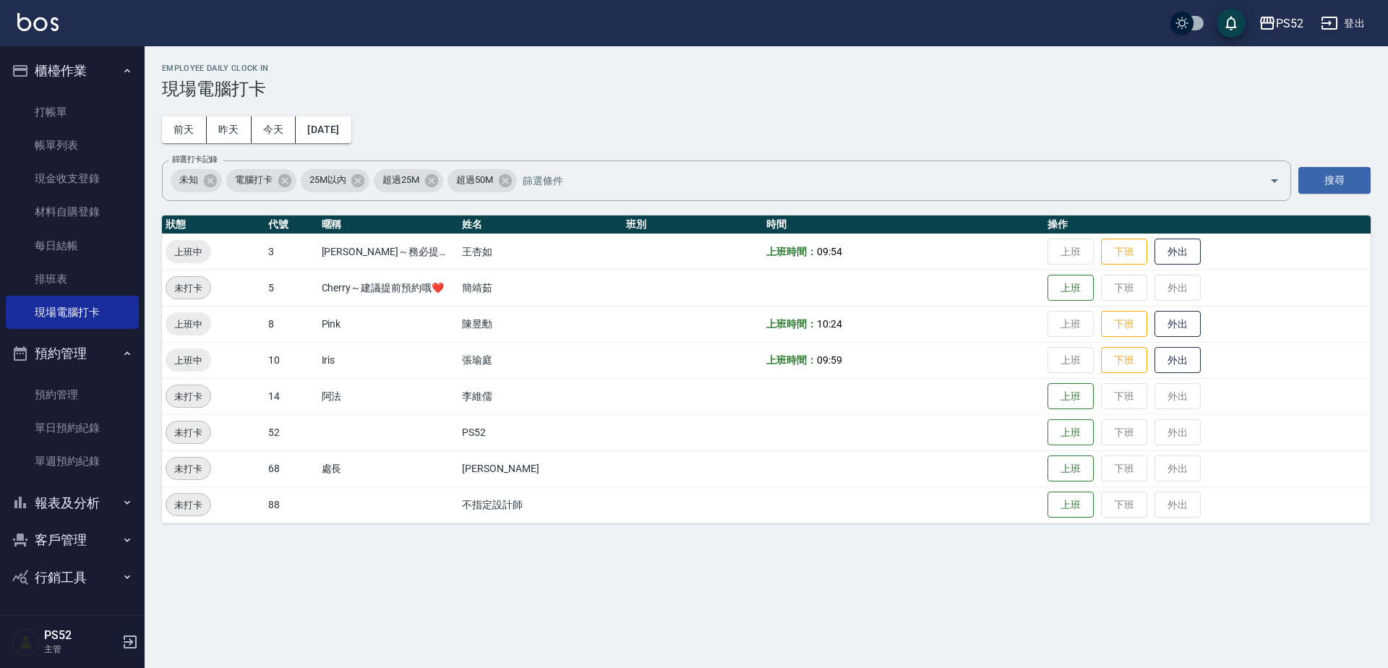
click at [47, 516] on button "報表及分析" at bounding box center [72, 503] width 133 height 38
click at [35, 433] on link "單日預約紀錄" at bounding box center [72, 427] width 133 height 33
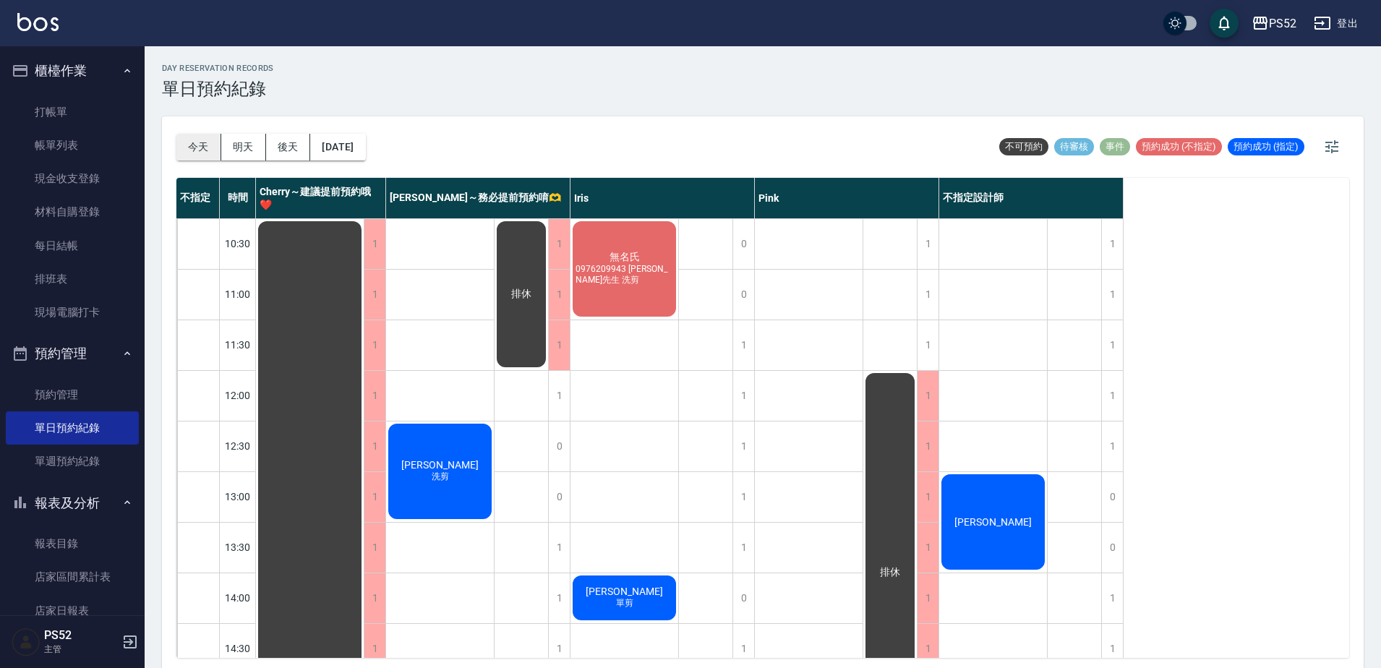
click at [210, 144] on button "今天" at bounding box center [198, 147] width 45 height 27
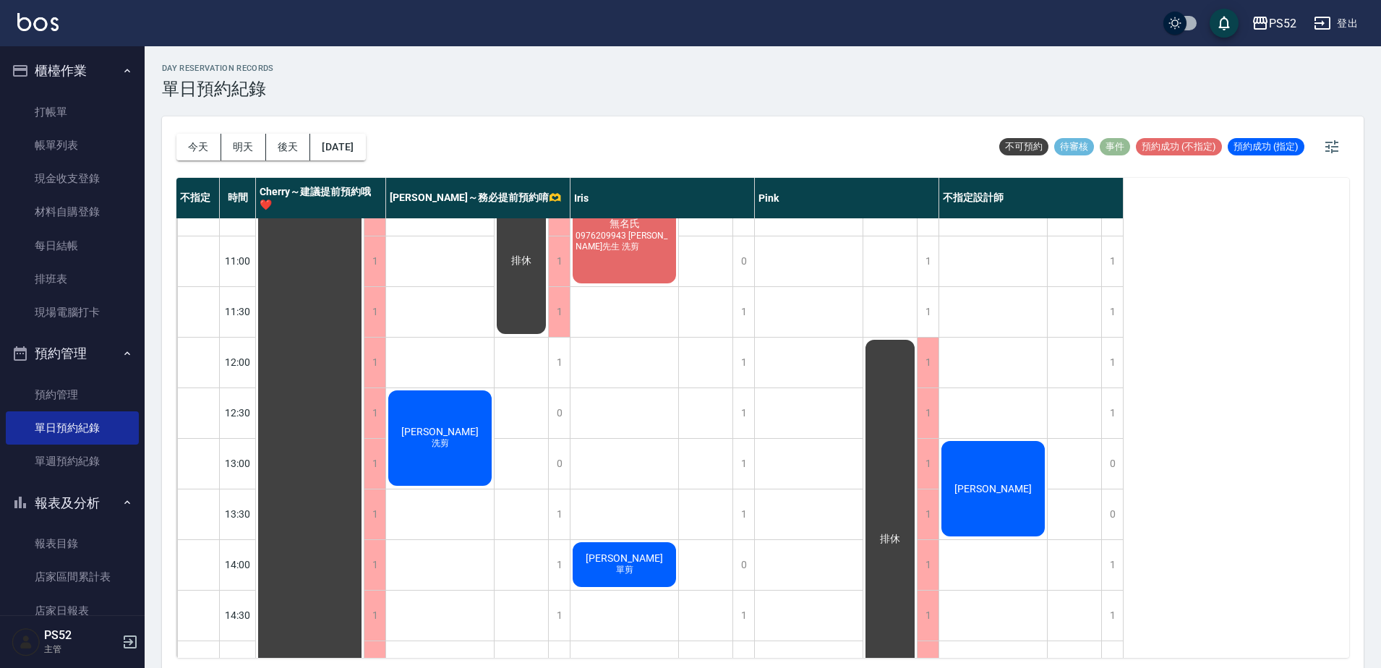
scroll to position [72, 0]
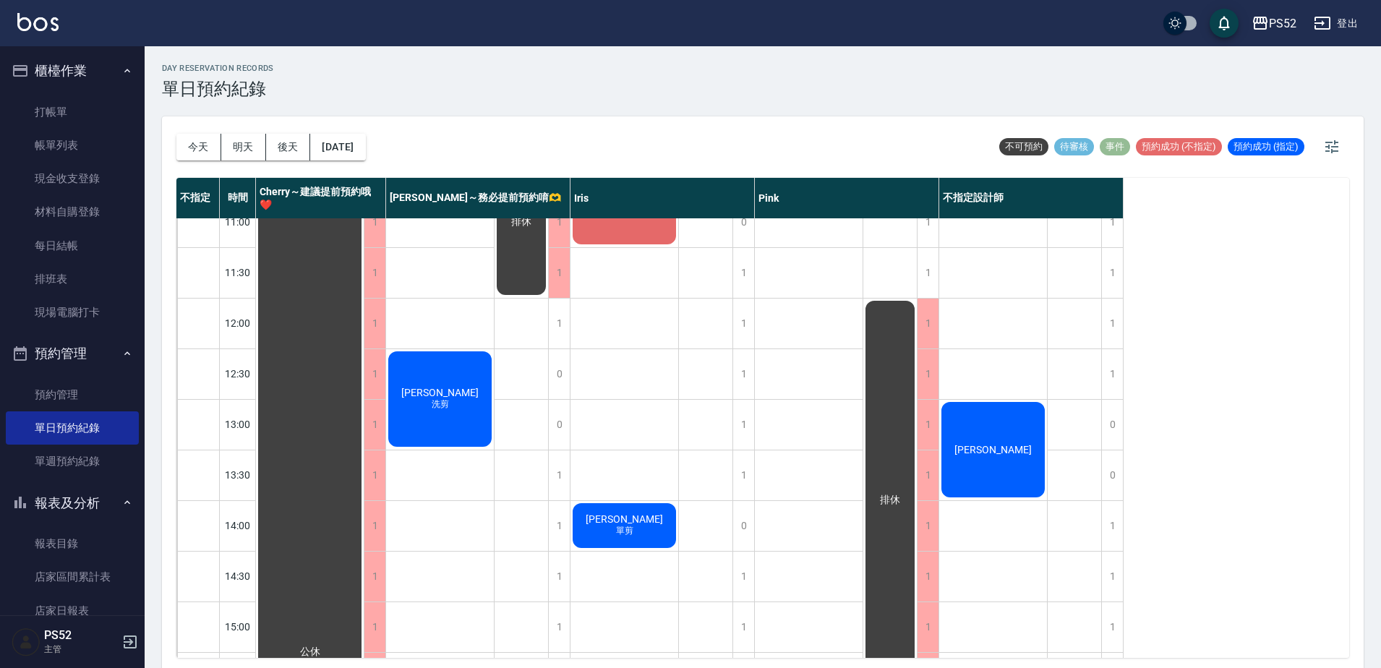
click at [1032, 449] on div "[PERSON_NAME]" at bounding box center [993, 450] width 108 height 100
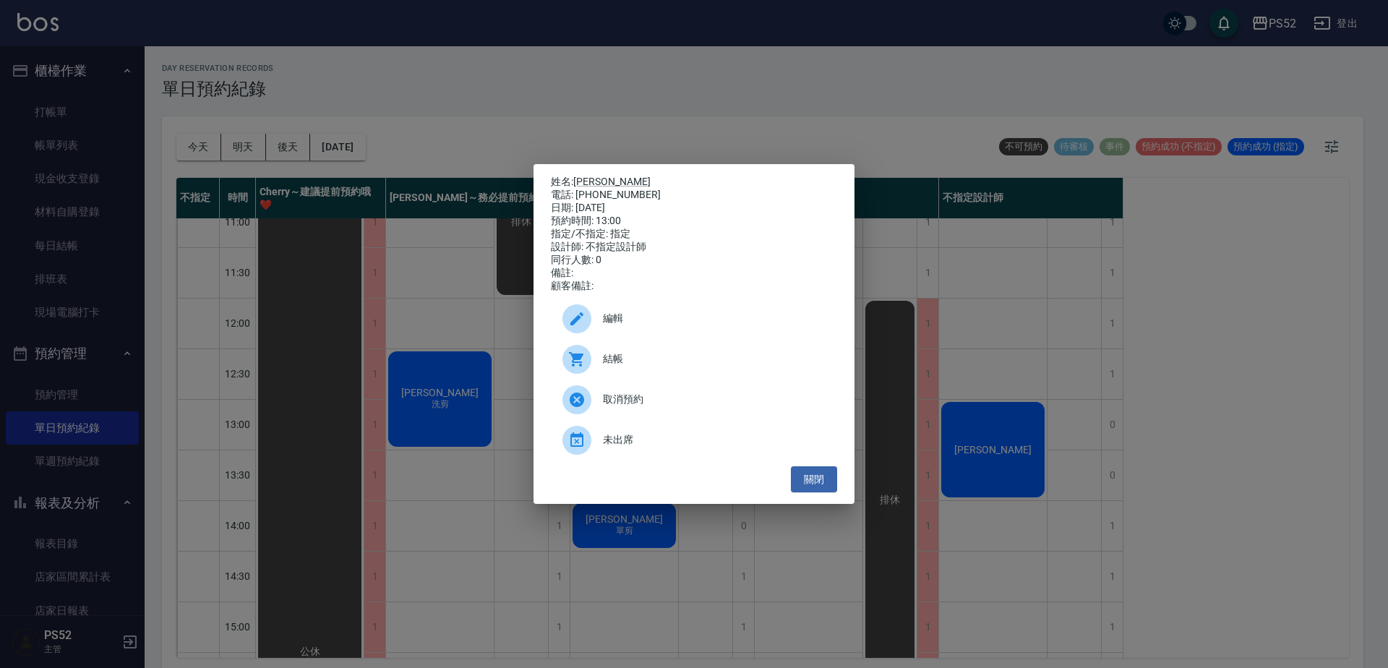
click at [808, 466] on ul "編輯 結帳 取消預約 未出席" at bounding box center [694, 380] width 286 height 174
click at [810, 486] on button "關閉" at bounding box center [814, 479] width 46 height 27
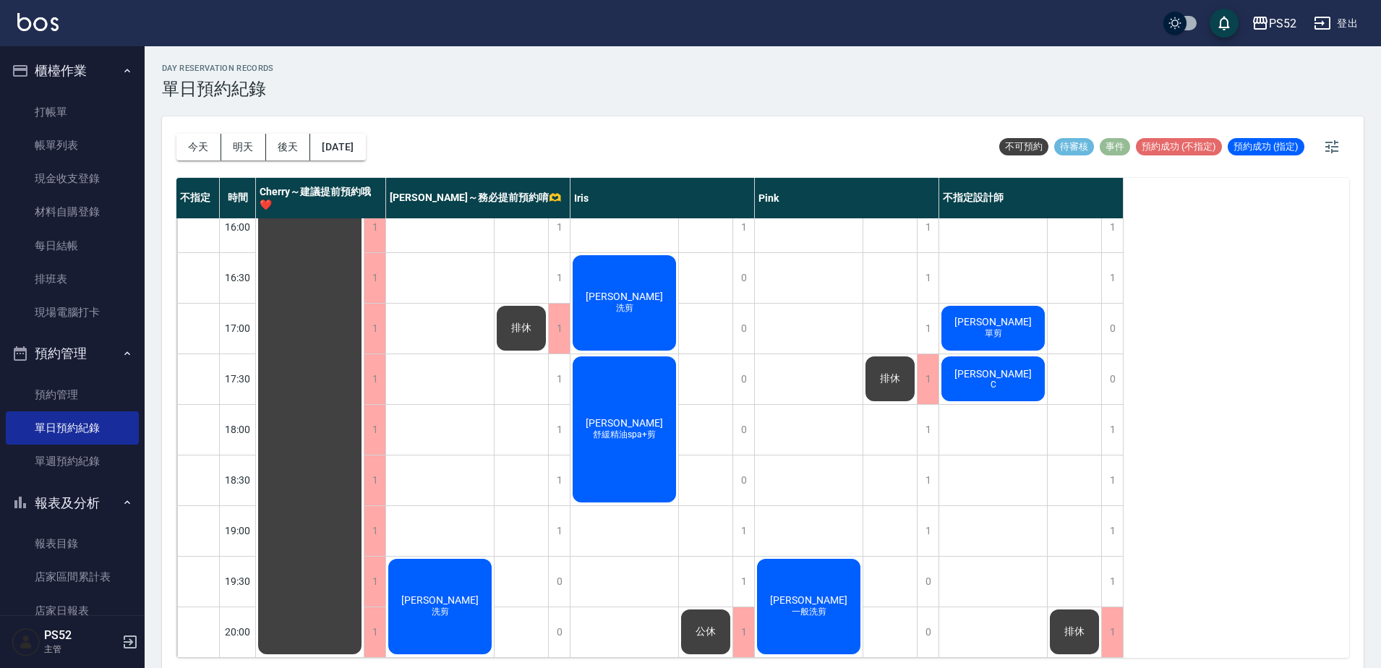
scroll to position [562, 0]
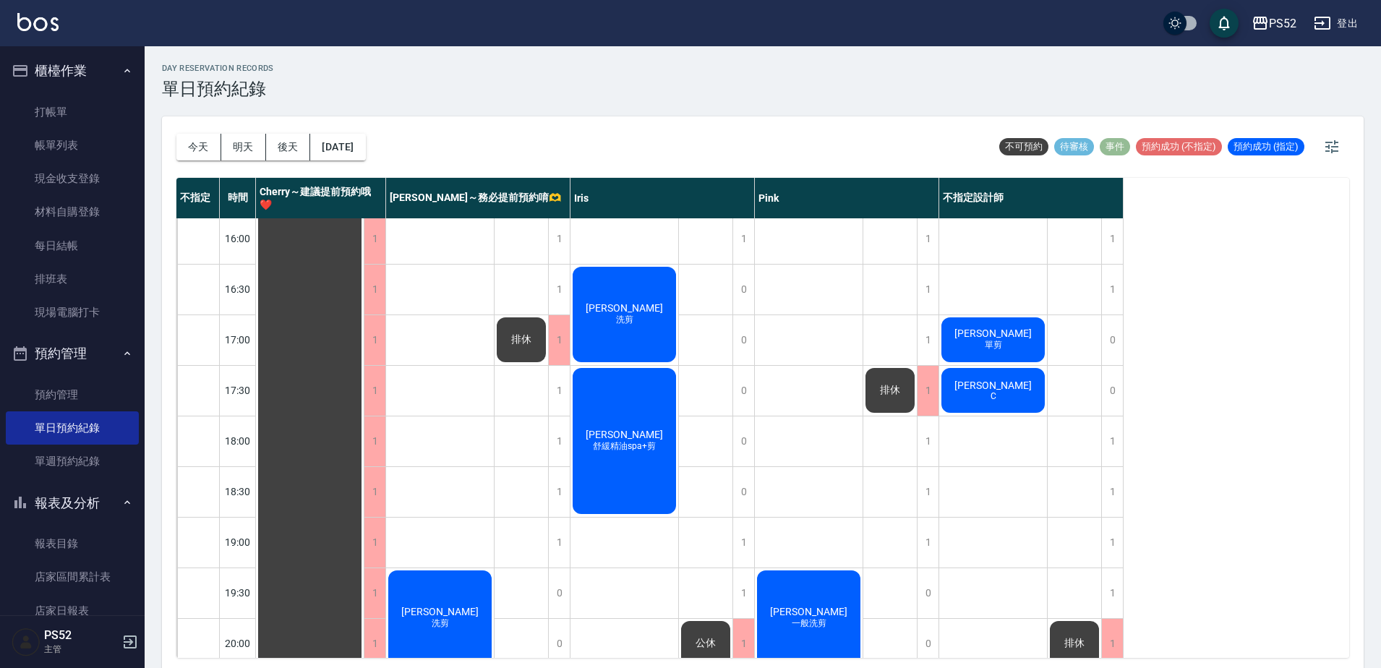
click at [965, 396] on div "[PERSON_NAME]C" at bounding box center [993, 390] width 108 height 49
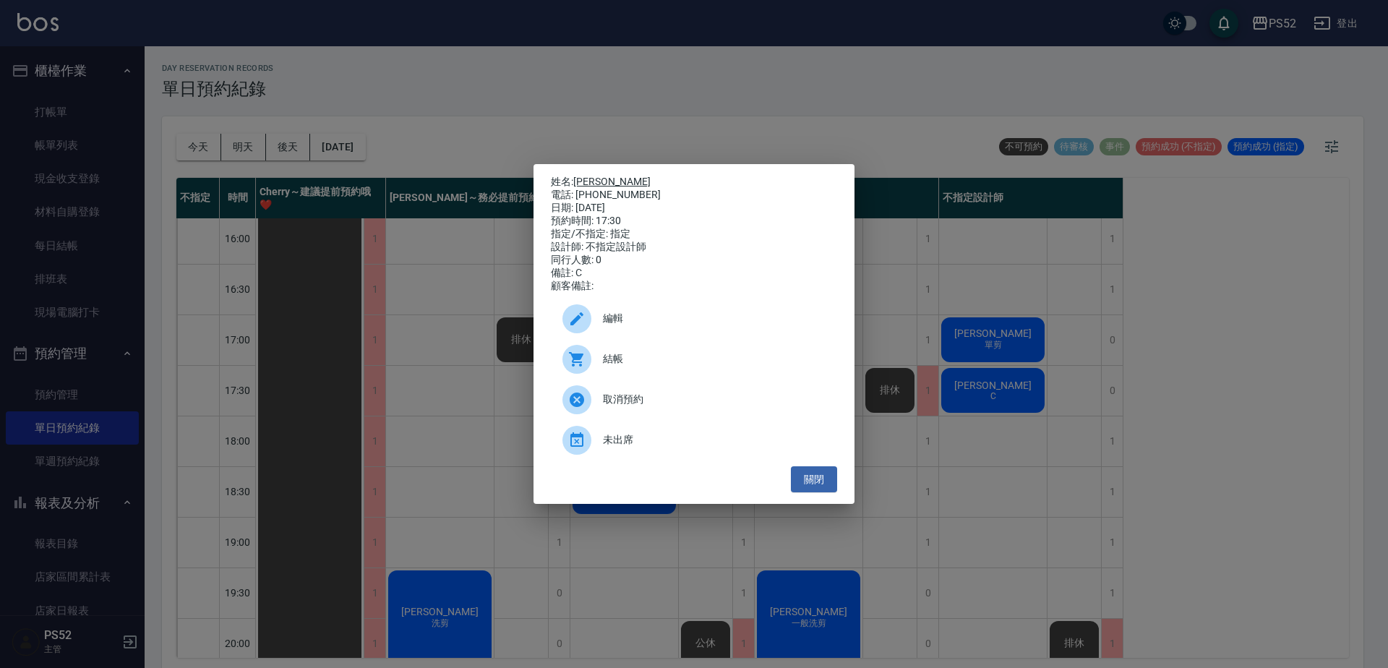
click at [599, 180] on link "[PERSON_NAME]" at bounding box center [611, 182] width 77 height 12
click at [830, 493] on button "關閉" at bounding box center [814, 479] width 46 height 27
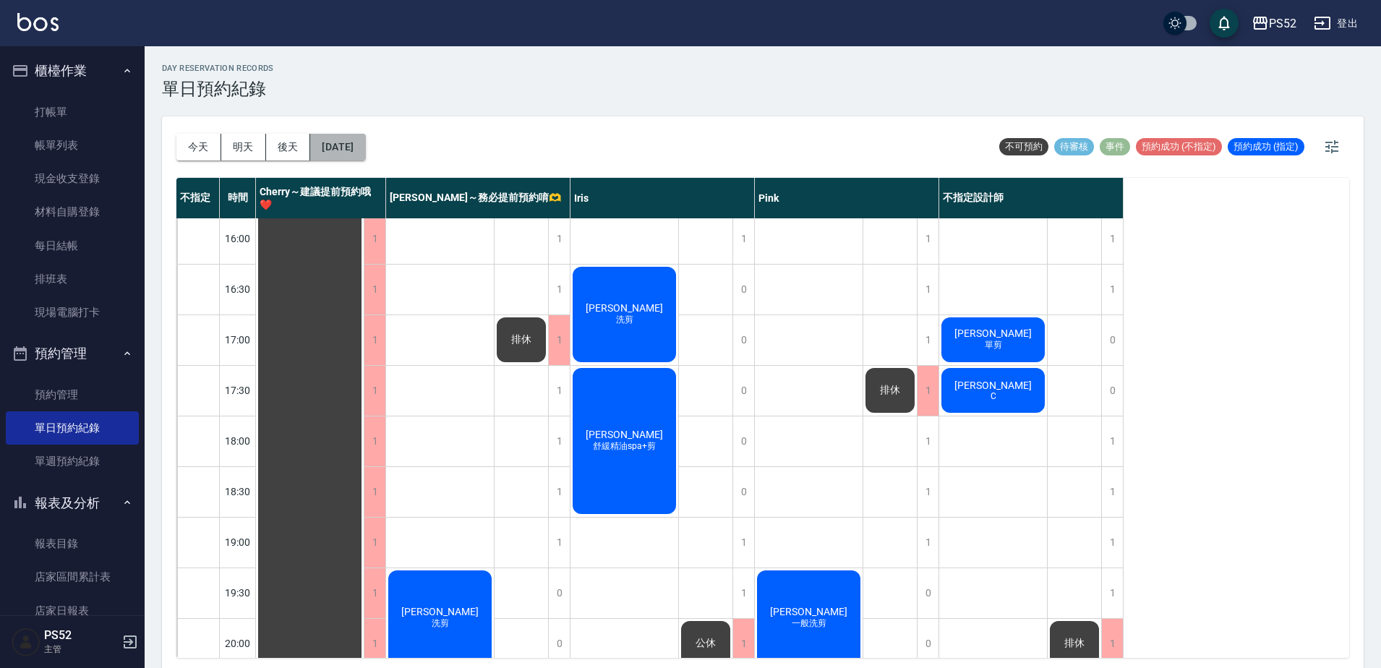
click at [335, 154] on button "[DATE]" at bounding box center [337, 147] width 55 height 27
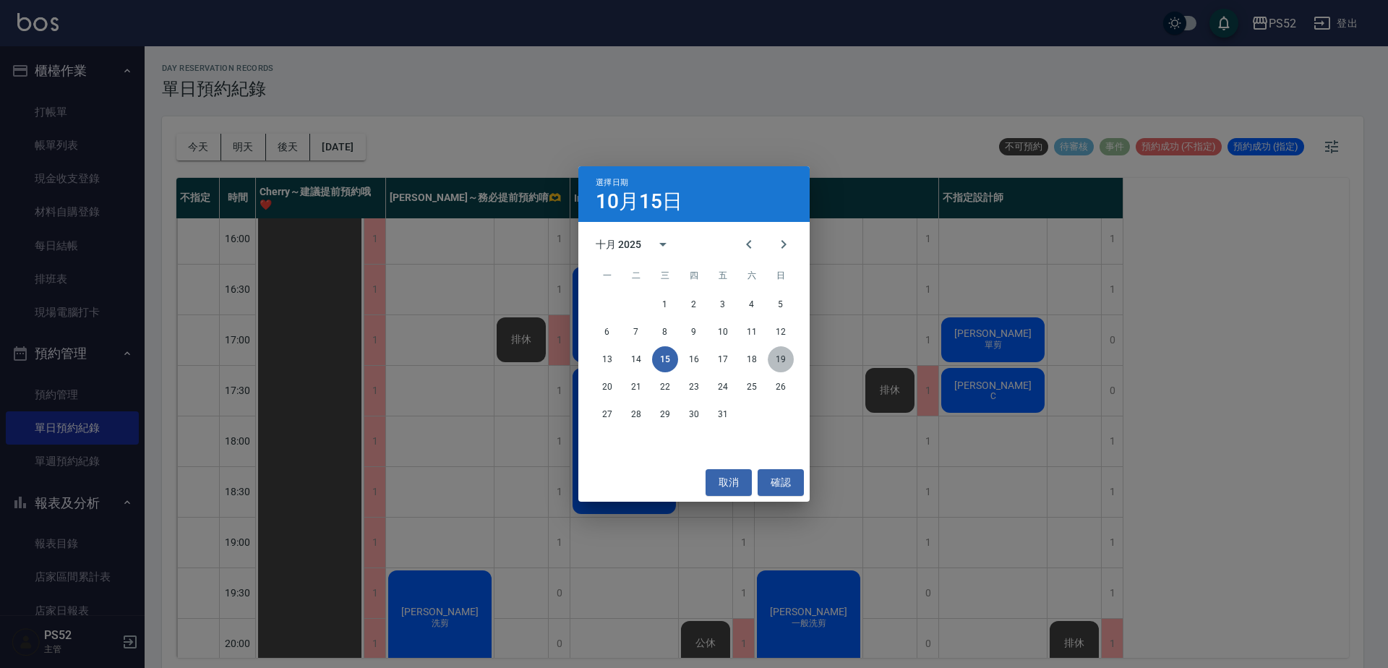
click at [785, 358] on button "19" at bounding box center [781, 359] width 26 height 26
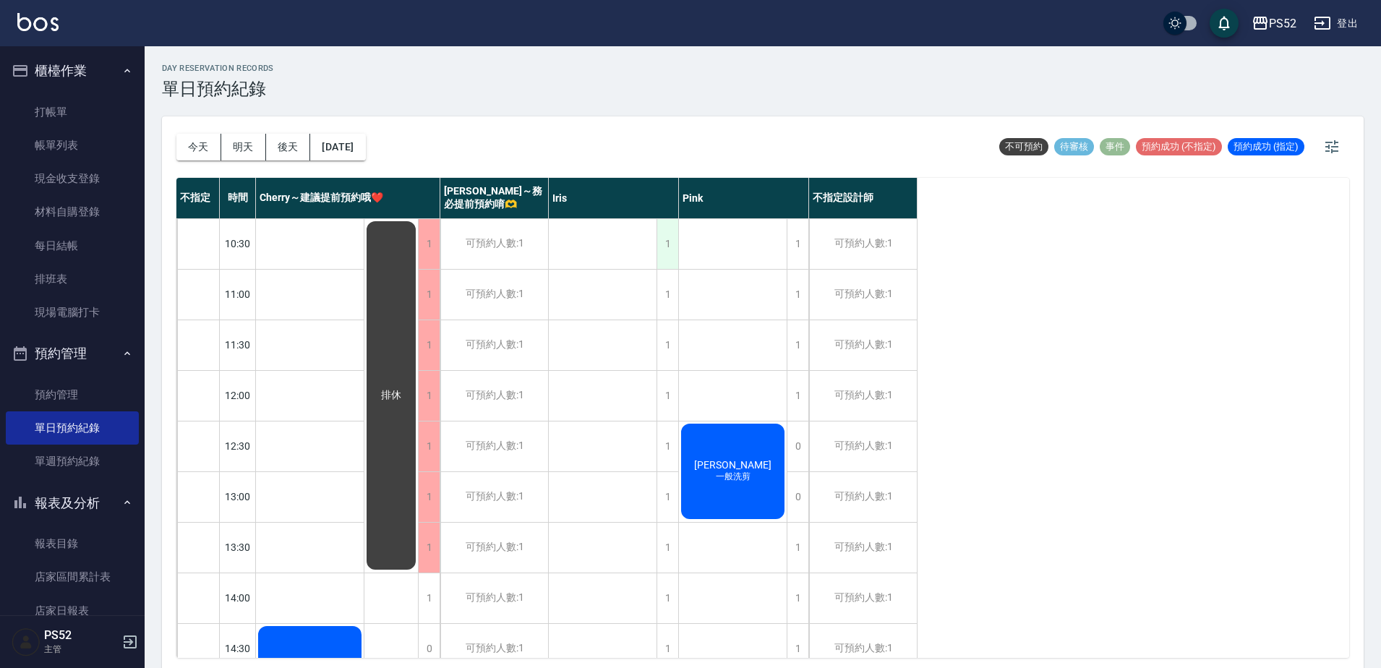
click at [669, 260] on div "1" at bounding box center [668, 244] width 22 height 50
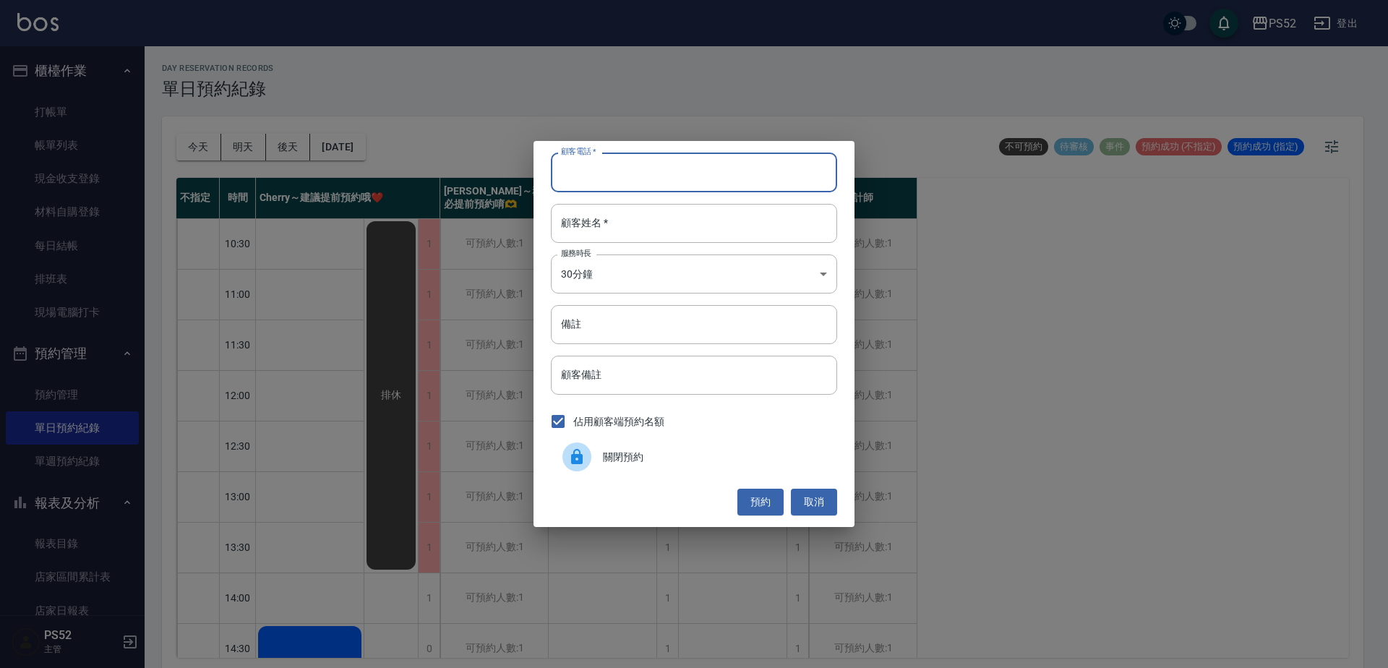
click at [597, 178] on input "顧客電話   *" at bounding box center [694, 172] width 286 height 39
type input "0912991799"
click at [614, 335] on input "備註" at bounding box center [694, 324] width 286 height 39
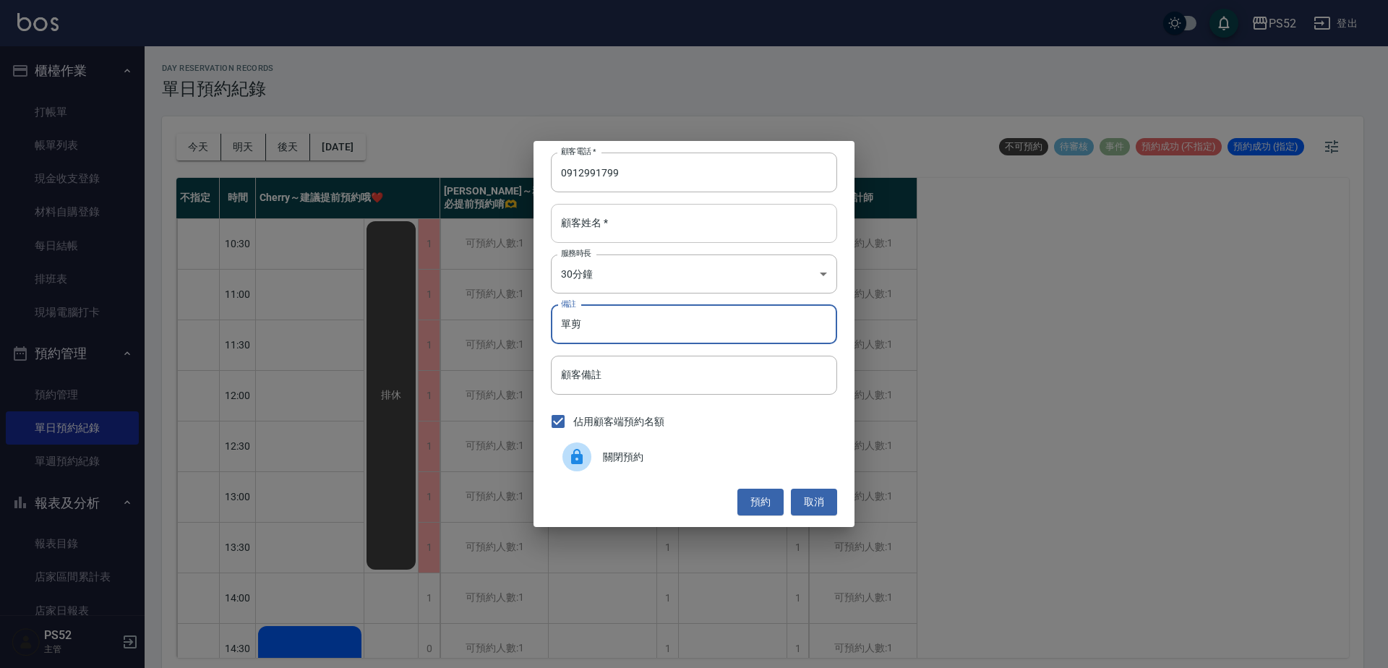
type input "單剪"
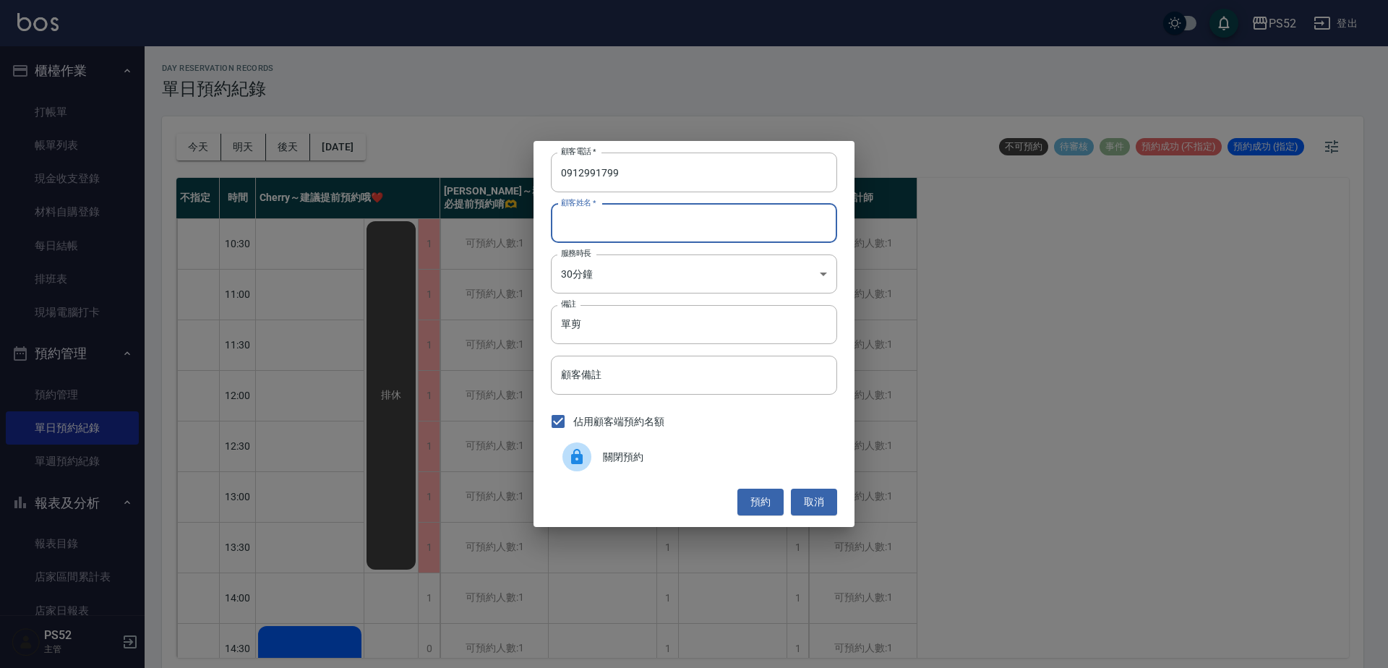
click at [662, 234] on input "顧客姓名   *" at bounding box center [694, 223] width 286 height 39
type input "張雅晴"
click at [774, 508] on button "預約" at bounding box center [761, 502] width 46 height 27
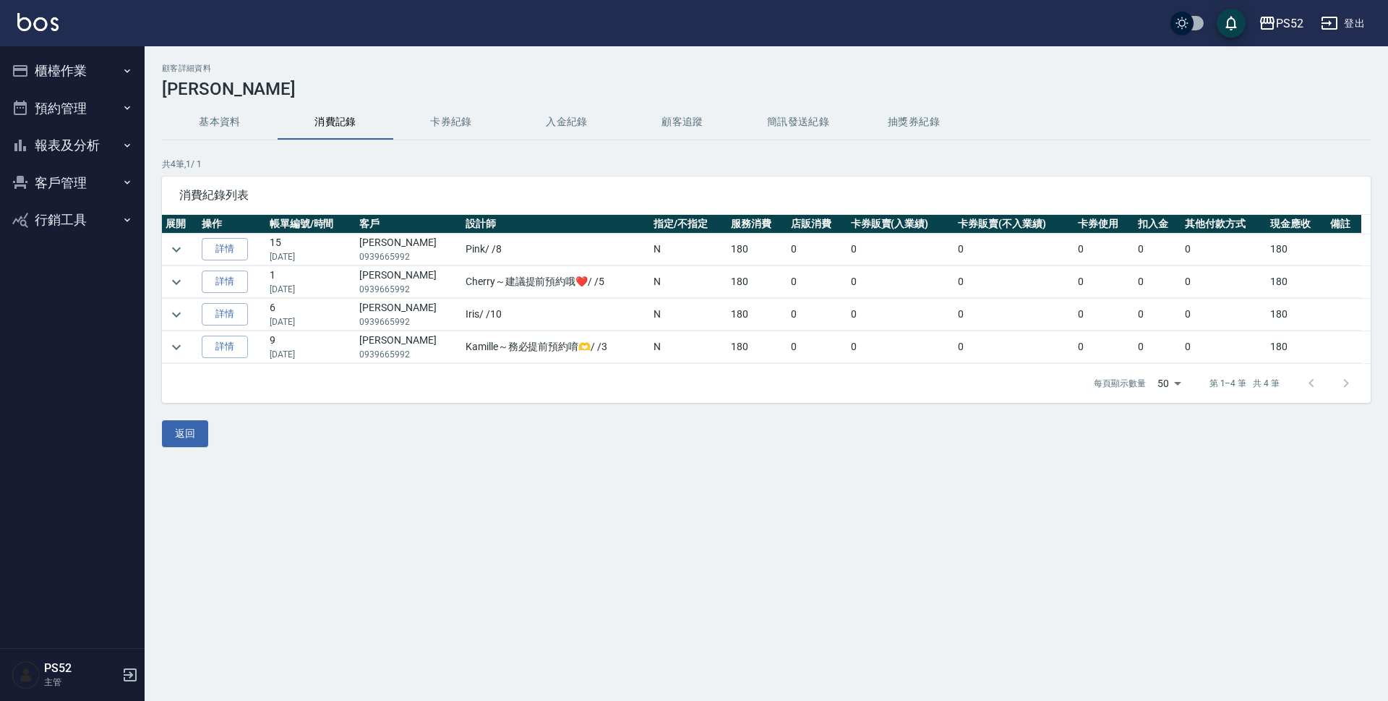
click at [213, 109] on button "基本資料" at bounding box center [220, 122] width 116 height 35
